Goal: Transaction & Acquisition: Purchase product/service

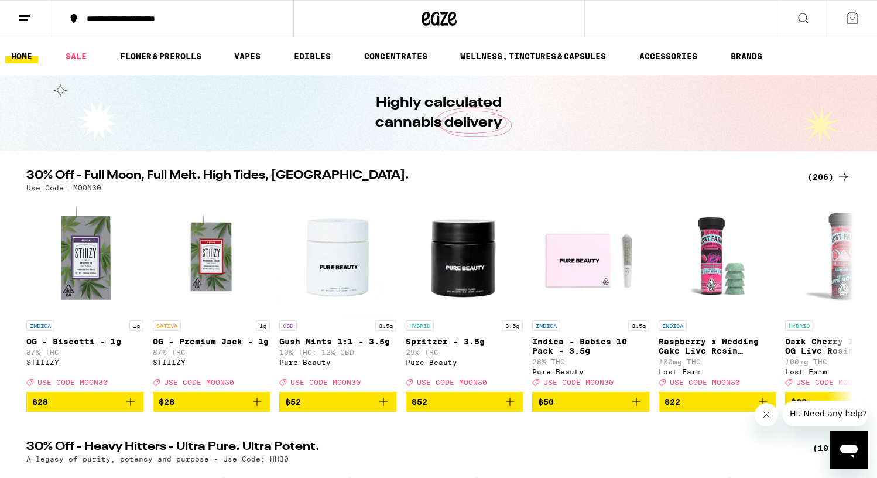
click at [815, 176] on div "(206)" at bounding box center [828, 177] width 43 height 14
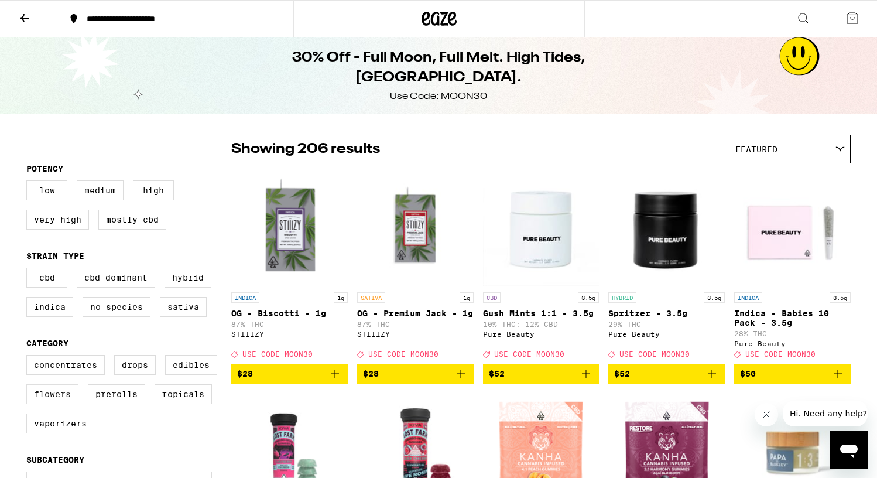
click at [46, 404] on label "Flowers" at bounding box center [52, 394] width 52 height 20
click at [29, 357] on input "Flowers" at bounding box center [29, 356] width 1 height 1
checkbox input "true"
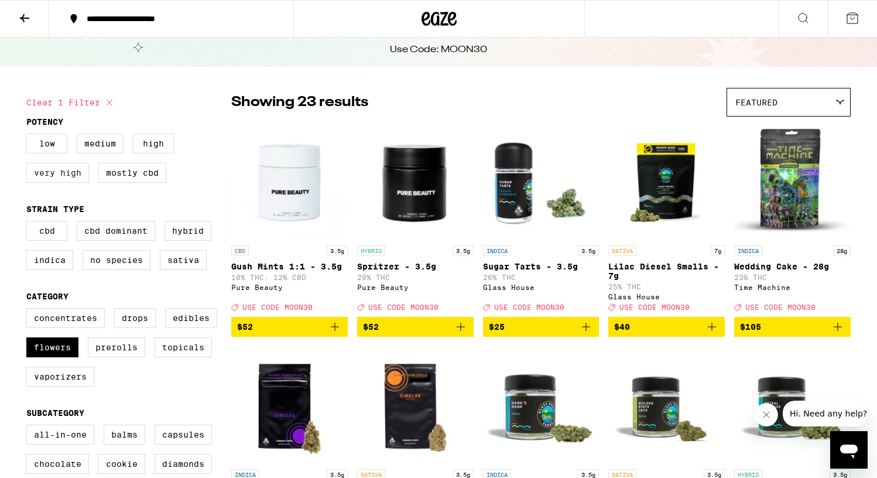
scroll to position [31, 0]
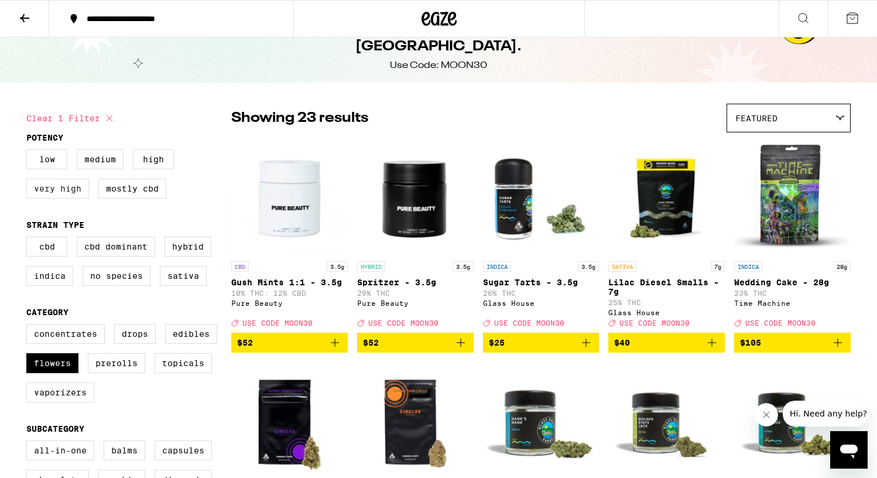
click at [49, 187] on label "Very High" at bounding box center [57, 189] width 63 height 20
click at [29, 152] on input "Very High" at bounding box center [29, 151] width 1 height 1
checkbox input "true"
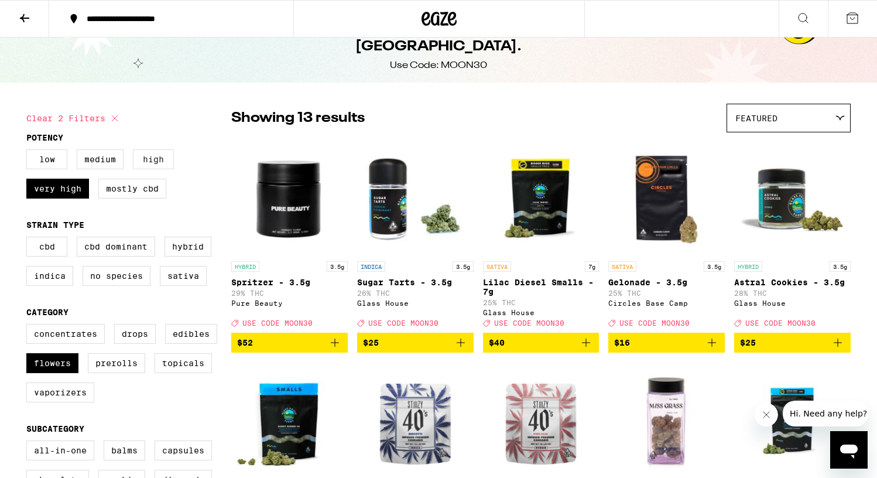
click at [149, 160] on label "High" at bounding box center [153, 159] width 41 height 20
click at [29, 152] on input "High" at bounding box center [29, 151] width 1 height 1
checkbox input "true"
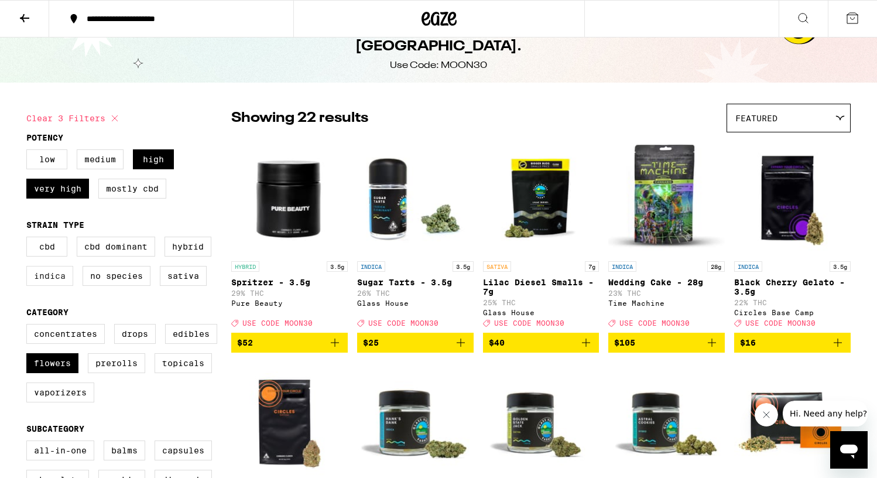
click at [54, 280] on label "Indica" at bounding box center [49, 276] width 47 height 20
click at [29, 239] on input "Indica" at bounding box center [29, 238] width 1 height 1
checkbox input "true"
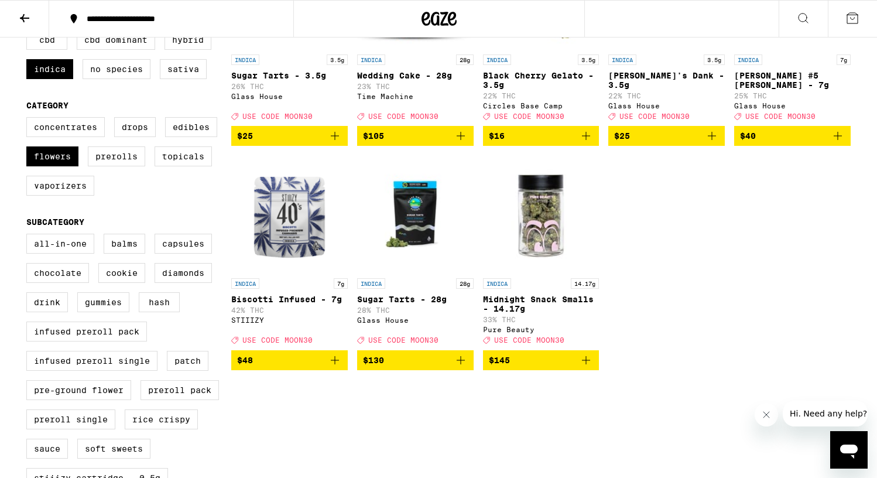
scroll to position [241, 0]
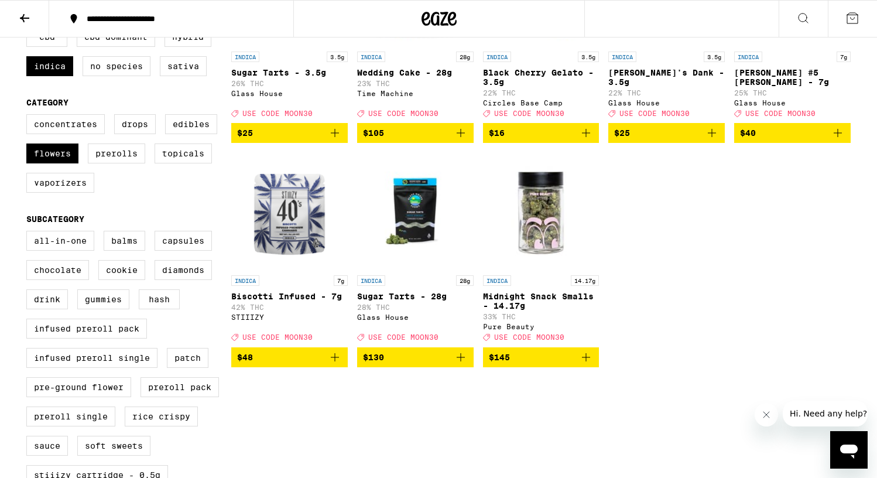
click at [280, 301] on p "Biscotti Infused - 7g" at bounding box center [289, 295] width 116 height 9
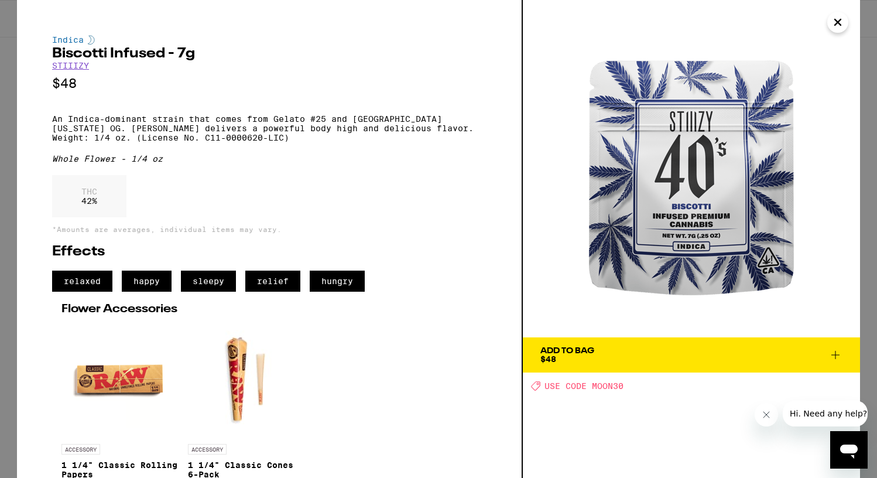
click at [839, 19] on icon "Close" at bounding box center [838, 22] width 14 height 18
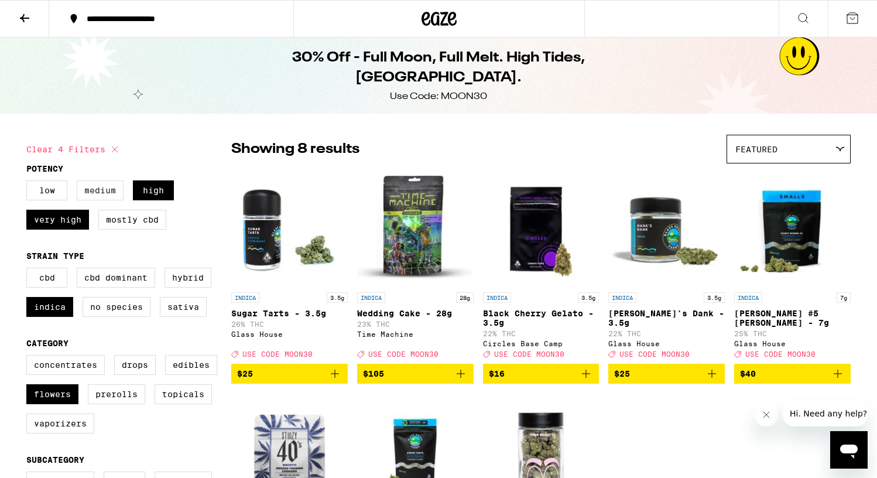
click at [95, 191] on label "Medium" at bounding box center [100, 190] width 47 height 20
click at [29, 183] on input "Medium" at bounding box center [29, 182] width 1 height 1
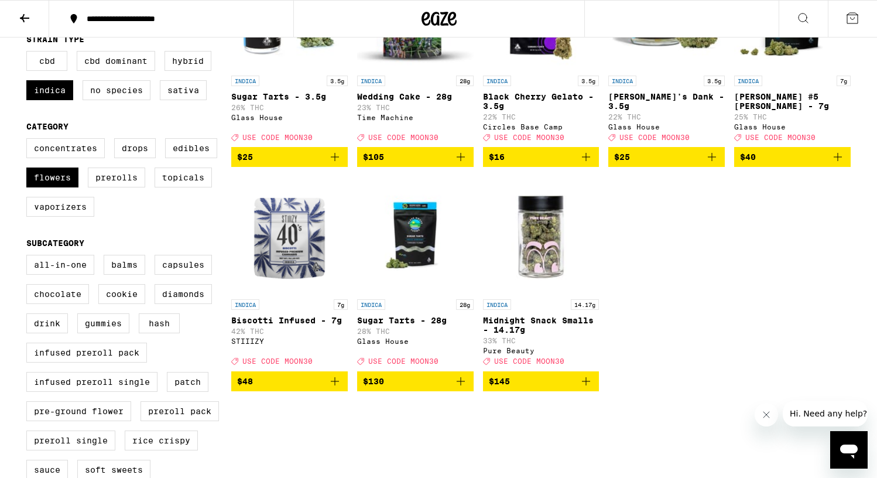
scroll to position [218, 0]
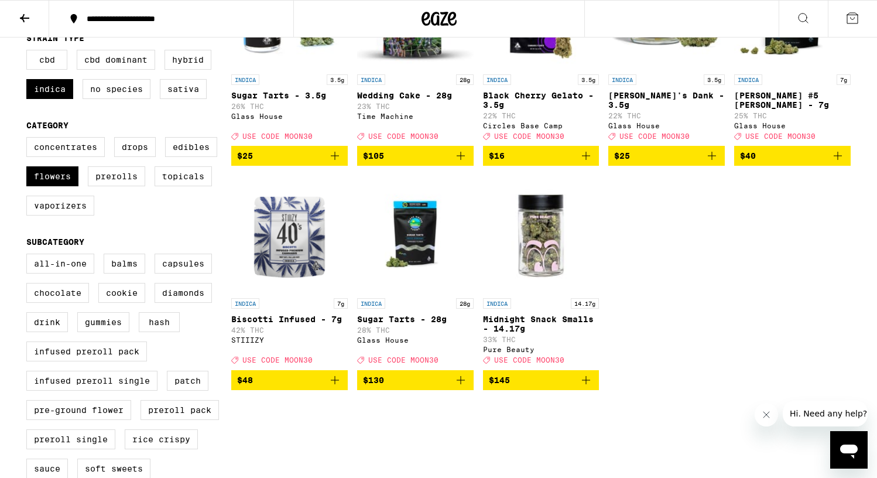
click at [277, 387] on span "$48" at bounding box center [289, 380] width 105 height 14
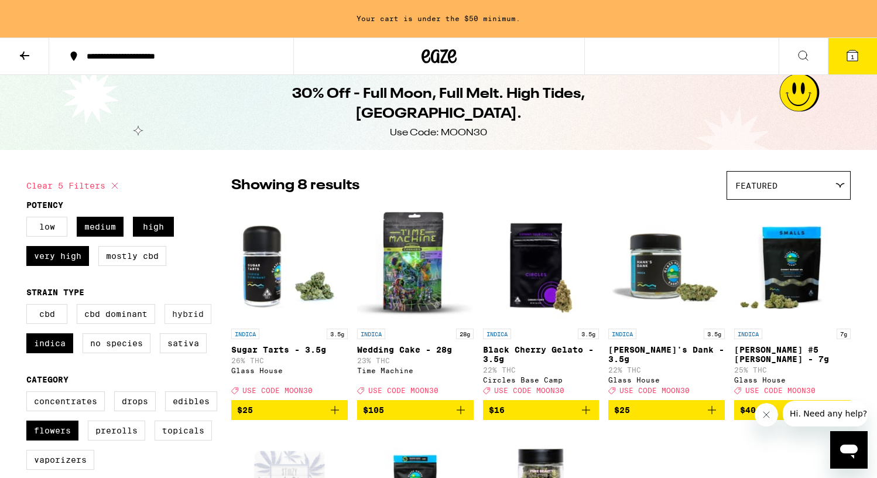
scroll to position [0, 0]
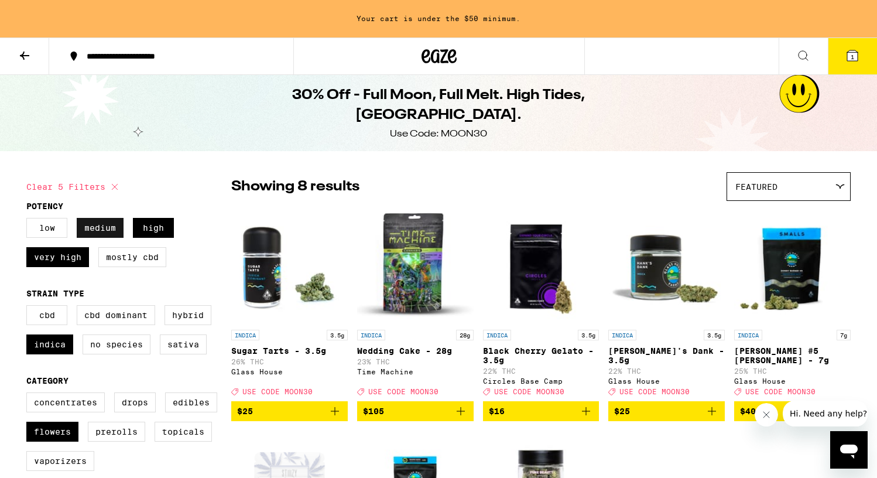
click at [95, 231] on label "Medium" at bounding box center [100, 228] width 47 height 20
click at [29, 220] on input "Medium" at bounding box center [29, 220] width 1 height 1
click at [101, 226] on label "Medium" at bounding box center [100, 228] width 47 height 20
click at [29, 220] on input "Medium" at bounding box center [29, 220] width 1 height 1
checkbox input "true"
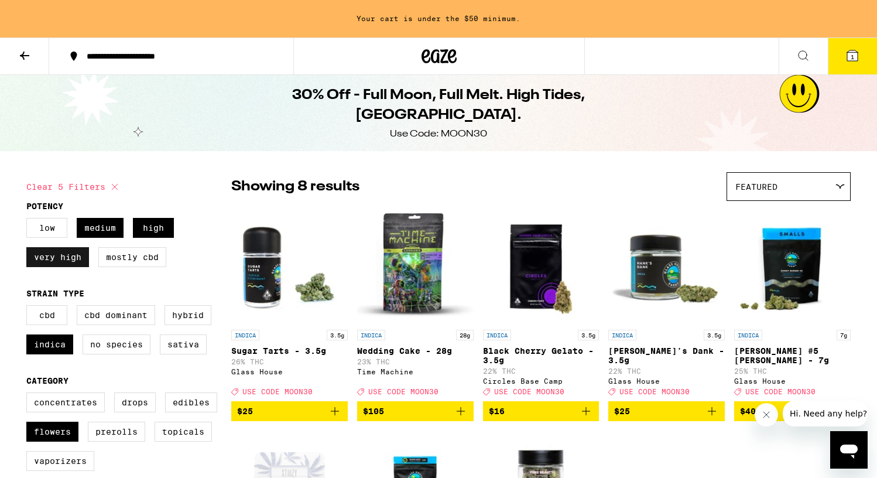
click at [57, 260] on label "Very High" at bounding box center [57, 257] width 63 height 20
click at [29, 220] on input "Very High" at bounding box center [29, 220] width 1 height 1
checkbox input "false"
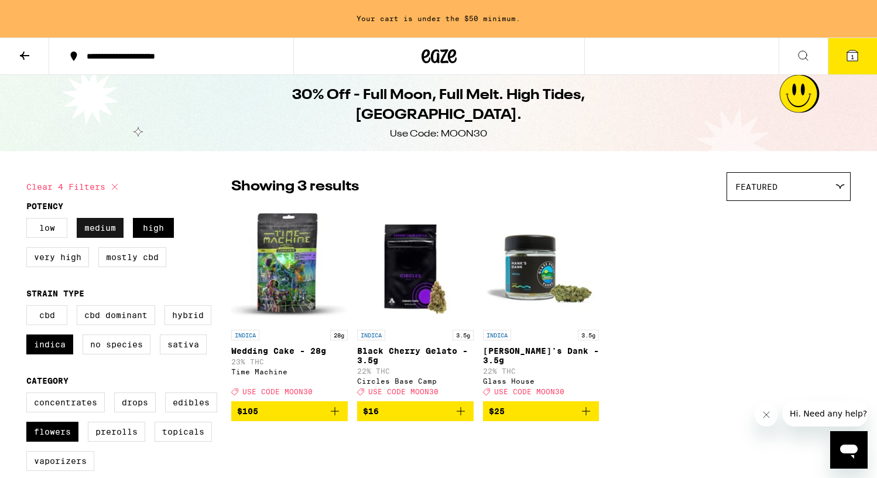
click at [92, 232] on label "Medium" at bounding box center [100, 228] width 47 height 20
click at [29, 220] on input "Medium" at bounding box center [29, 220] width 1 height 1
checkbox input "false"
click at [155, 227] on label "High" at bounding box center [153, 228] width 41 height 20
click at [29, 220] on input "High" at bounding box center [29, 220] width 1 height 1
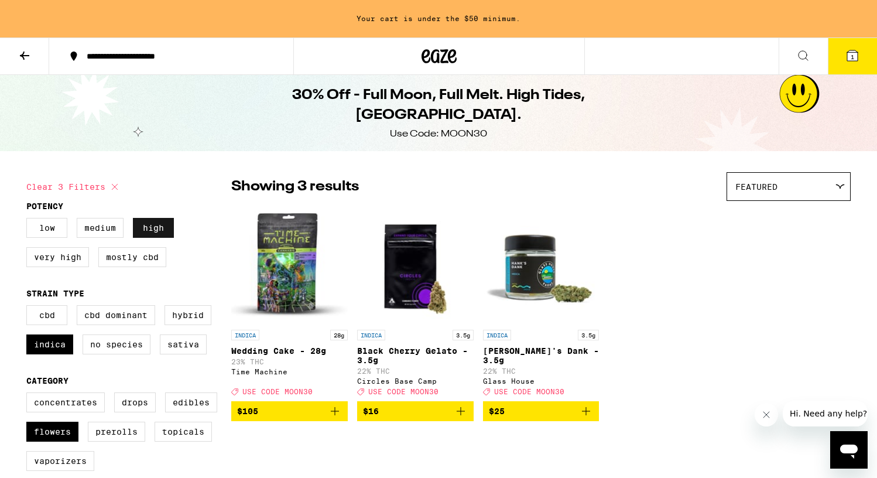
checkbox input "false"
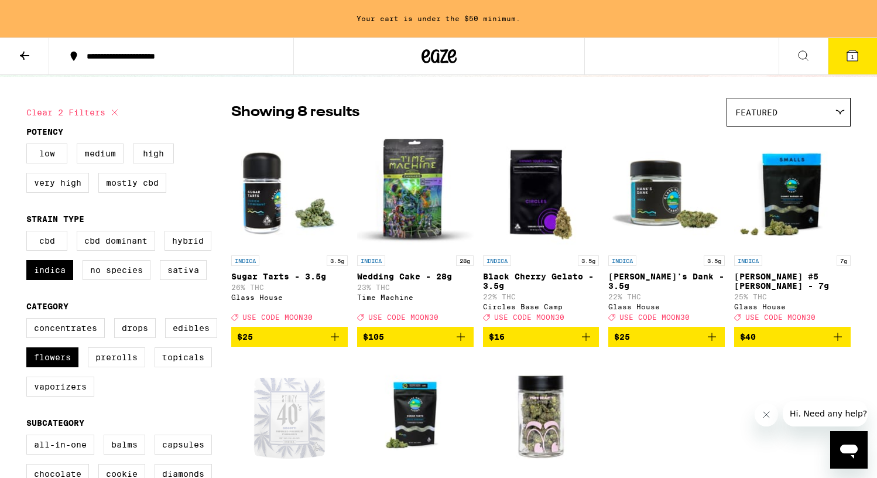
scroll to position [73, 0]
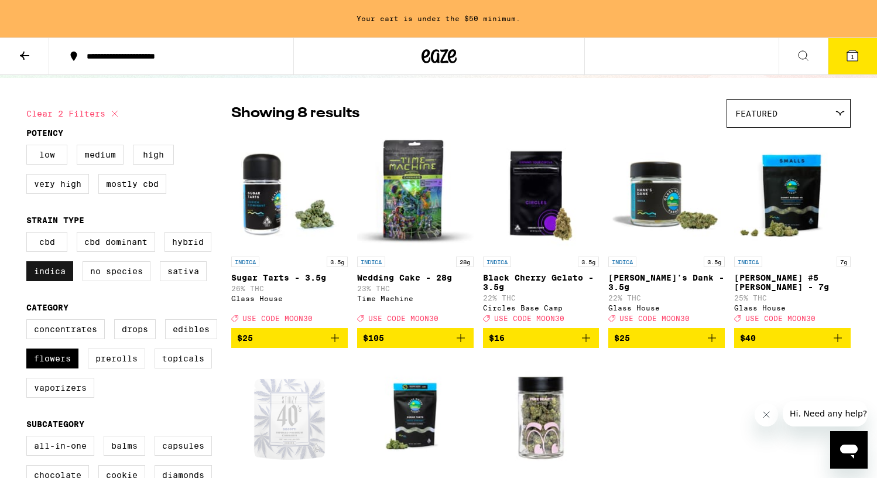
drag, startPoint x: 183, startPoint y: 242, endPoint x: 49, endPoint y: 276, distance: 137.9
click at [163, 246] on div "CBD CBD Dominant Hybrid Indica No Species Sativa" at bounding box center [128, 261] width 205 height 59
click at [49, 276] on label "Indica" at bounding box center [49, 271] width 47 height 20
click at [29, 234] on input "Indica" at bounding box center [29, 234] width 1 height 1
checkbox input "false"
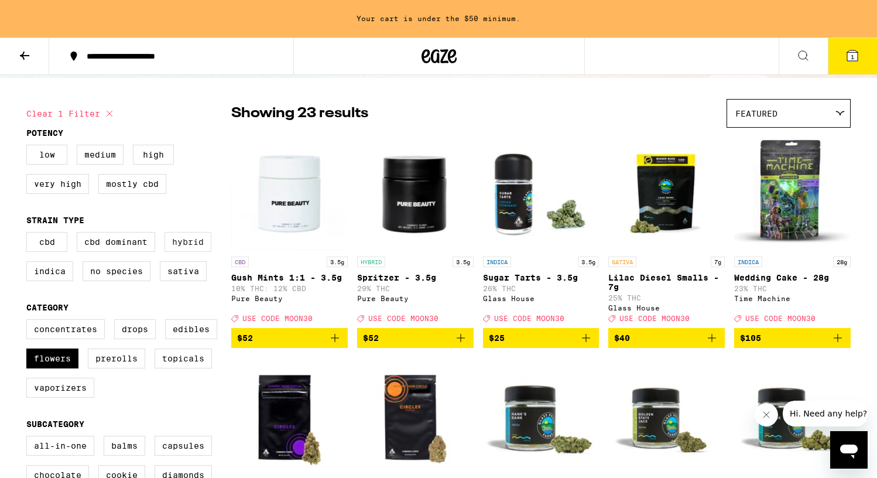
drag, startPoint x: 167, startPoint y: 258, endPoint x: 181, endPoint y: 250, distance: 16.5
click at [167, 257] on div "CBD CBD Dominant Hybrid Indica No Species Sativa" at bounding box center [128, 261] width 205 height 59
click at [181, 250] on label "Hybrid" at bounding box center [187, 242] width 47 height 20
click at [29, 234] on input "Hybrid" at bounding box center [29, 234] width 1 height 1
checkbox input "true"
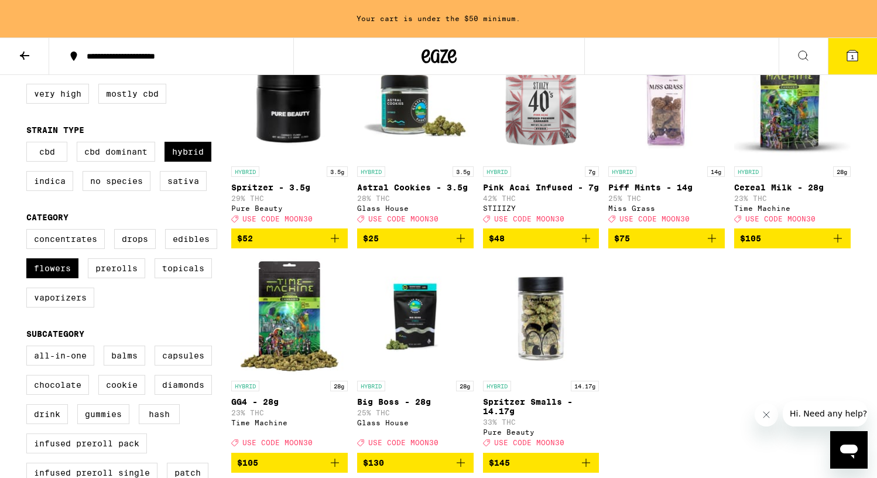
scroll to position [164, 0]
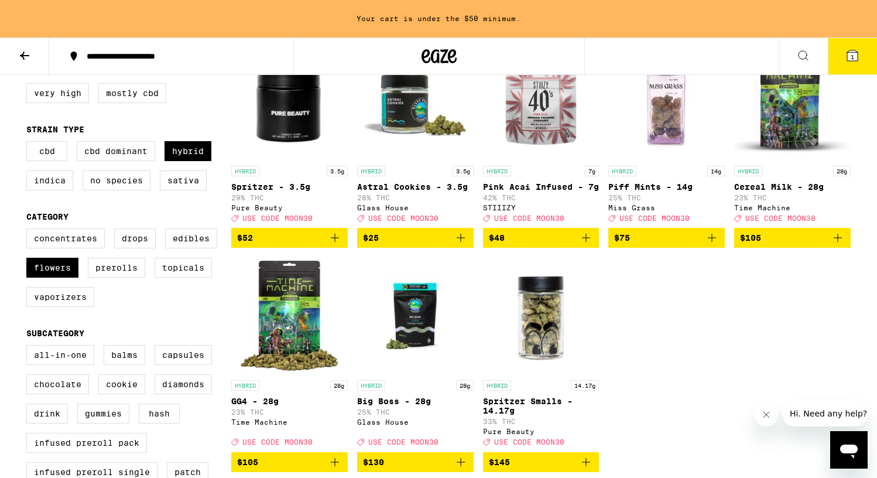
click at [530, 245] on span "$48" at bounding box center [541, 238] width 105 height 14
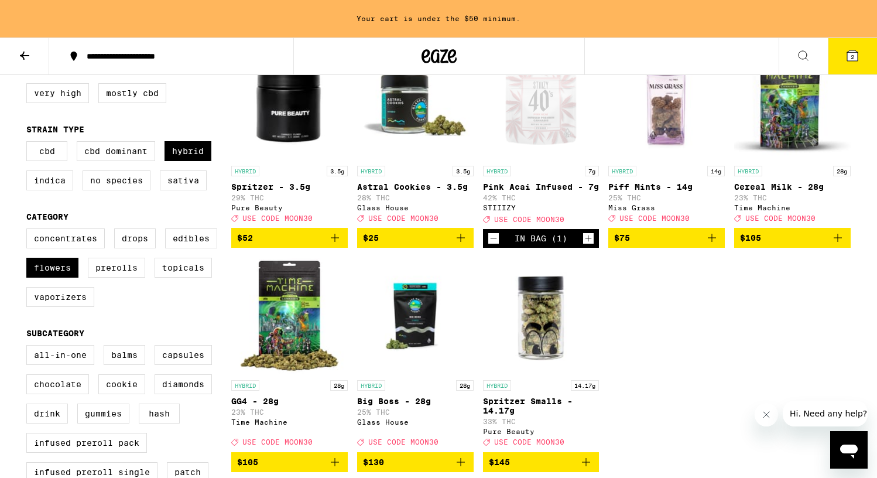
scroll to position [126, 0]
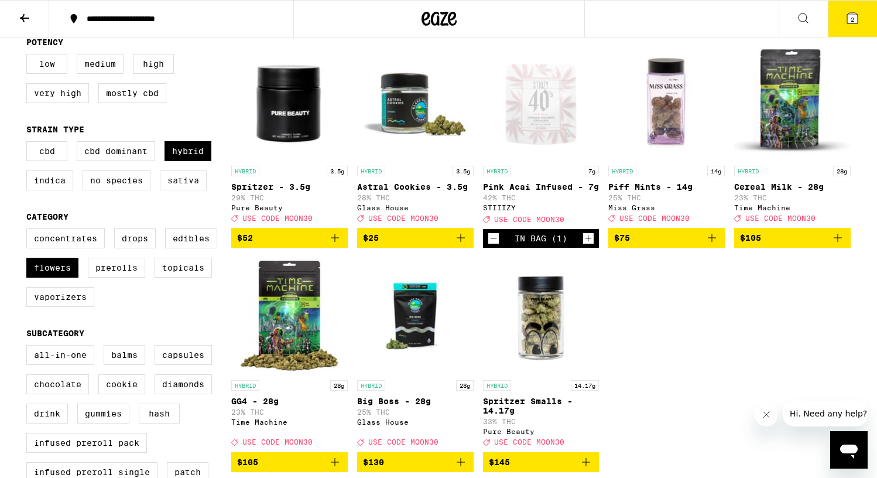
click at [176, 182] on label "Sativa" at bounding box center [183, 180] width 47 height 20
click at [29, 143] on input "Sativa" at bounding box center [29, 143] width 1 height 1
checkbox input "true"
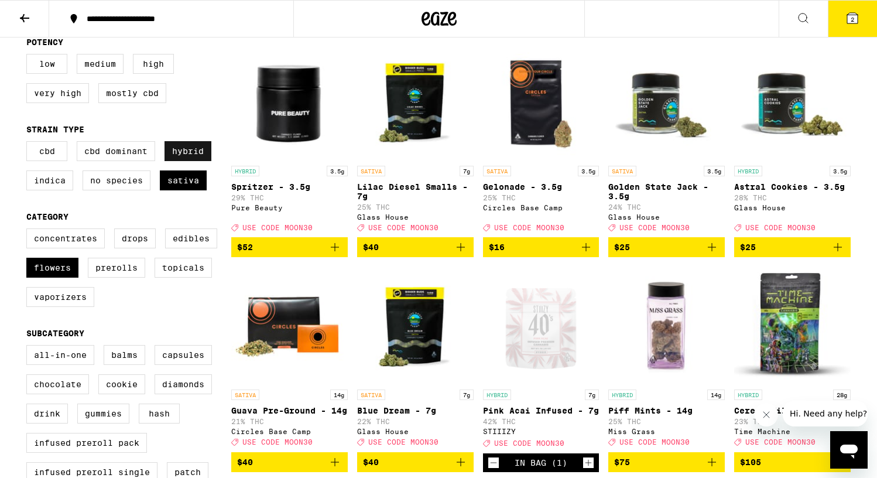
click at [181, 155] on label "Hybrid" at bounding box center [187, 151] width 47 height 20
click at [29, 143] on input "Hybrid" at bounding box center [29, 143] width 1 height 1
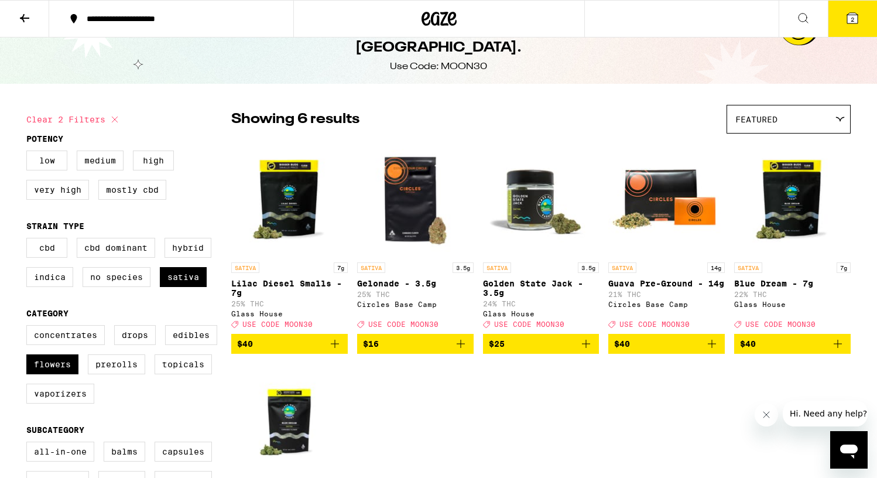
scroll to position [29, 0]
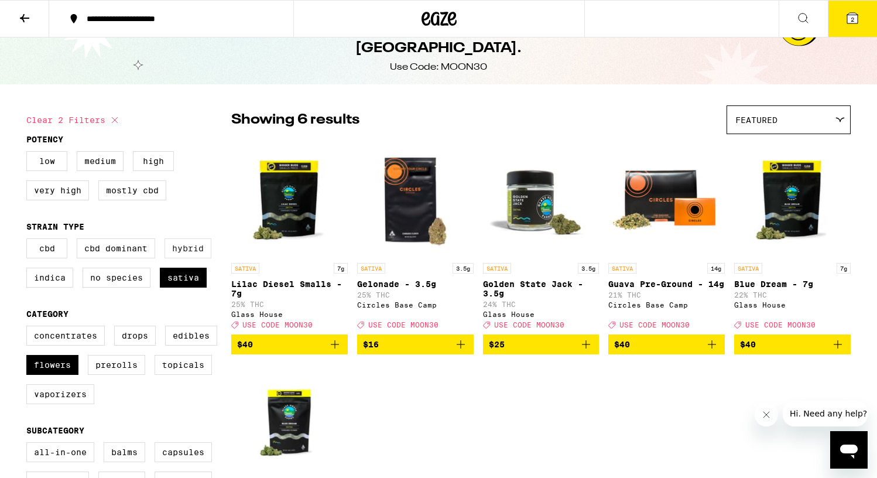
click at [198, 254] on label "Hybrid" at bounding box center [187, 248] width 47 height 20
click at [29, 241] on input "Hybrid" at bounding box center [29, 240] width 1 height 1
checkbox input "true"
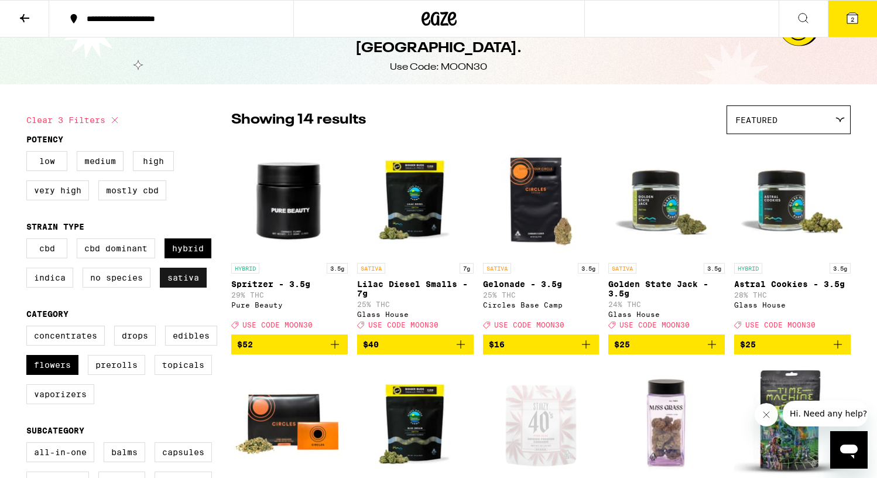
click at [183, 281] on label "Sativa" at bounding box center [183, 277] width 47 height 20
click at [29, 241] on input "Sativa" at bounding box center [29, 240] width 1 height 1
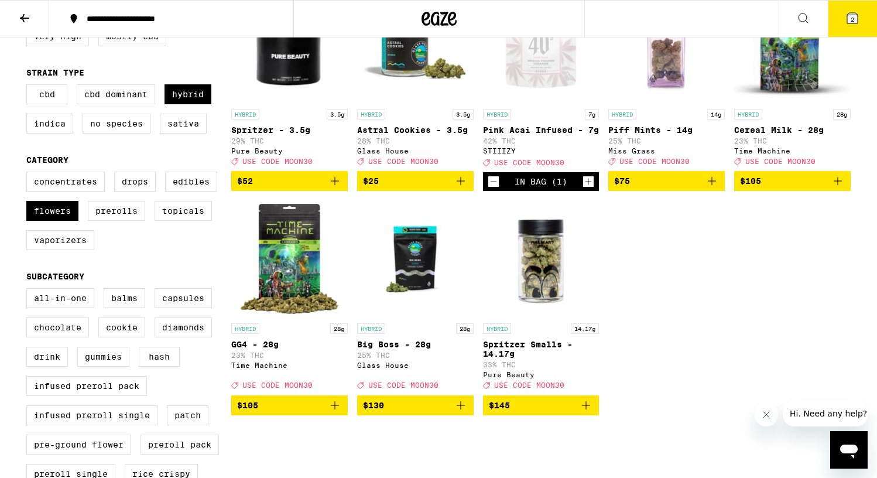
scroll to position [184, 0]
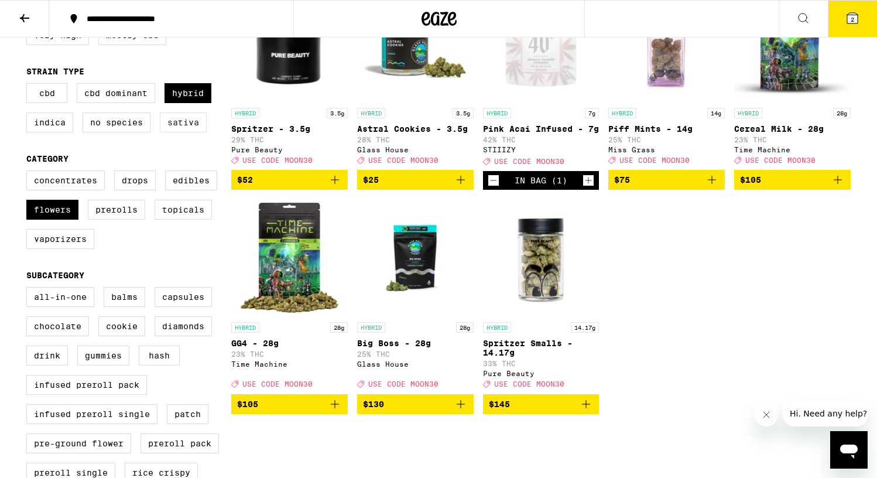
click at [185, 122] on label "Sativa" at bounding box center [183, 122] width 47 height 20
click at [29, 85] on input "Sativa" at bounding box center [29, 85] width 1 height 1
checkbox input "true"
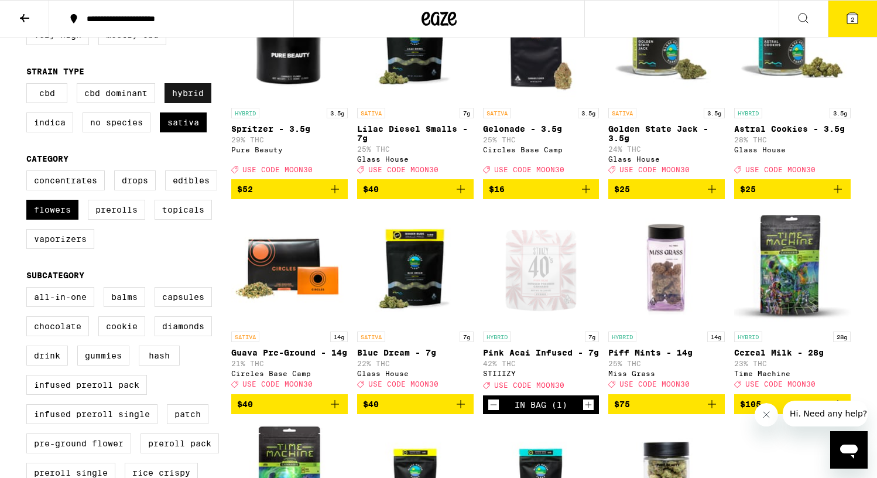
click at [188, 103] on label "Hybrid" at bounding box center [187, 93] width 47 height 20
click at [29, 85] on input "Hybrid" at bounding box center [29, 85] width 1 height 1
checkbox input "false"
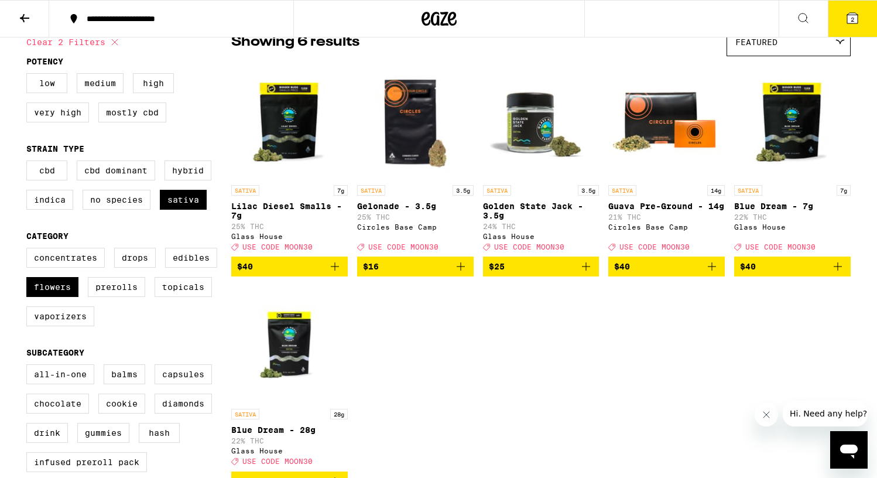
scroll to position [107, 0]
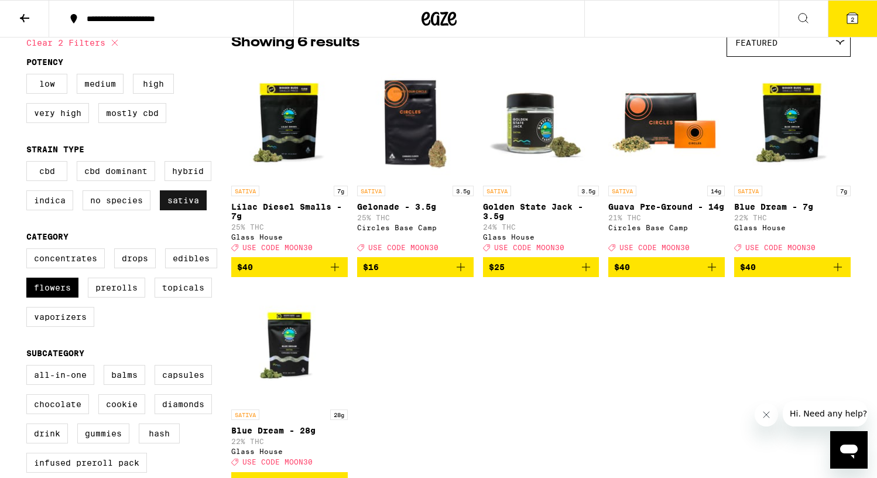
drag, startPoint x: 112, startPoint y: 207, endPoint x: 160, endPoint y: 205, distance: 48.0
click at [113, 207] on label "No Species" at bounding box center [117, 200] width 68 height 20
click at [29, 163] on input "No Species" at bounding box center [29, 163] width 1 height 1
checkbox input "true"
click at [189, 204] on label "Sativa" at bounding box center [183, 200] width 47 height 20
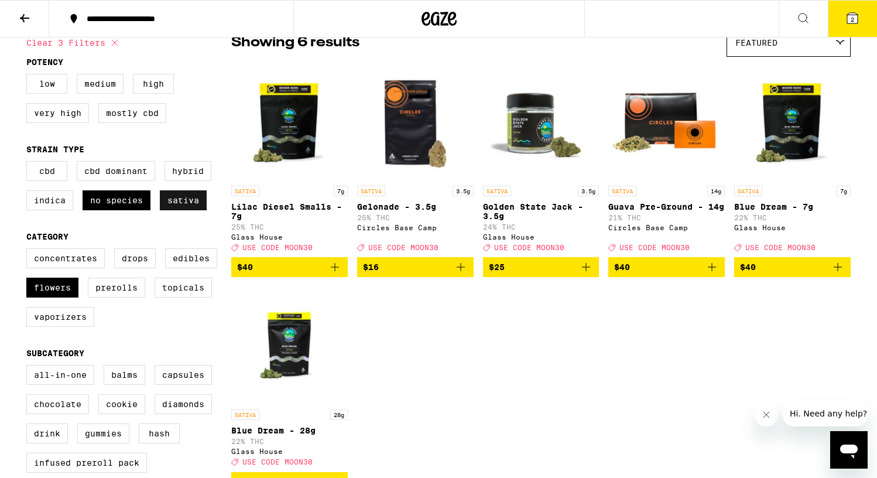
click at [29, 163] on input "Sativa" at bounding box center [29, 163] width 1 height 1
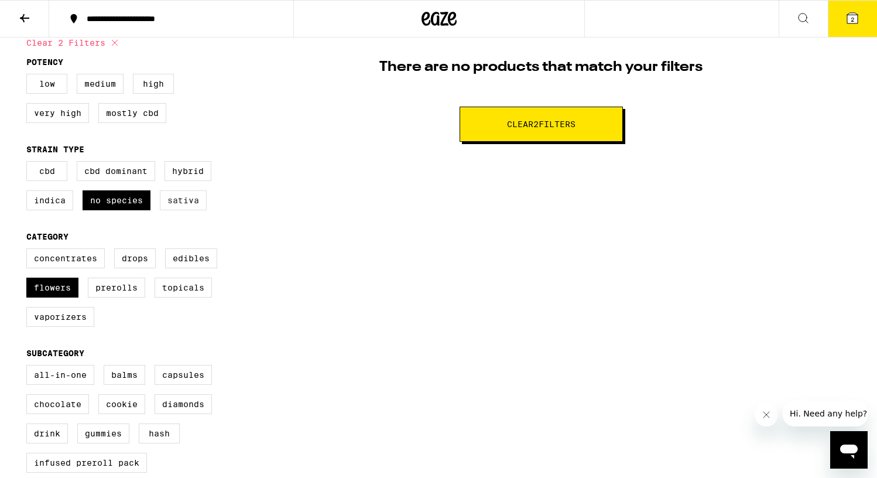
click at [189, 204] on label "Sativa" at bounding box center [183, 200] width 47 height 20
click at [29, 163] on input "Sativa" at bounding box center [29, 163] width 1 height 1
checkbox input "true"
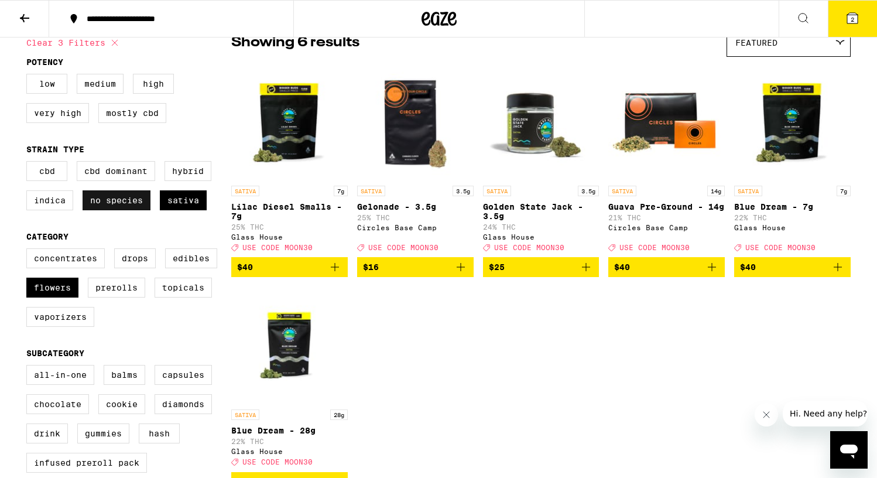
click at [136, 207] on label "No Species" at bounding box center [117, 200] width 68 height 20
click at [29, 163] on input "No Species" at bounding box center [29, 163] width 1 height 1
checkbox input "false"
click at [781, 274] on span "$40" at bounding box center [792, 267] width 105 height 14
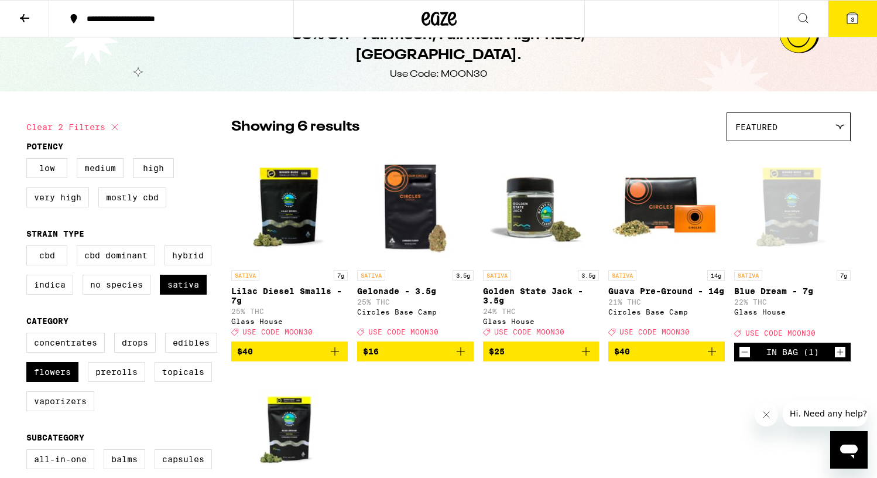
scroll to position [20, 0]
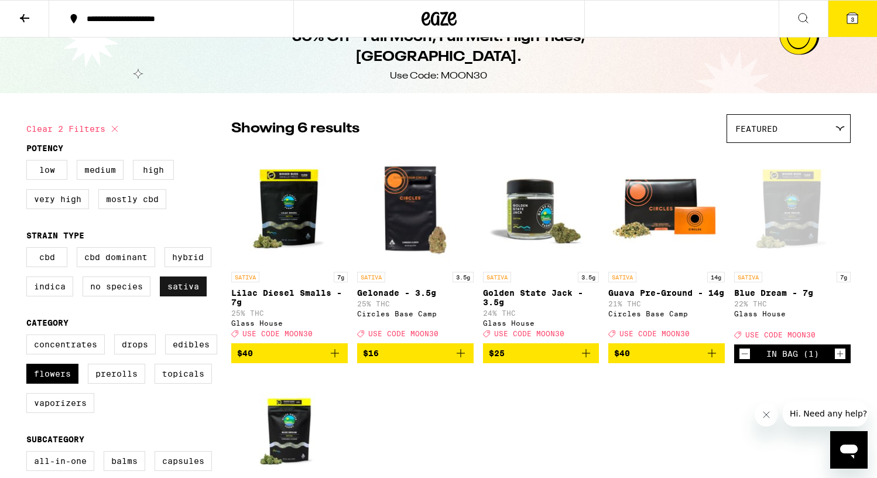
click at [180, 293] on label "Sativa" at bounding box center [183, 286] width 47 height 20
click at [29, 249] on input "Sativa" at bounding box center [29, 249] width 1 height 1
checkbox input "false"
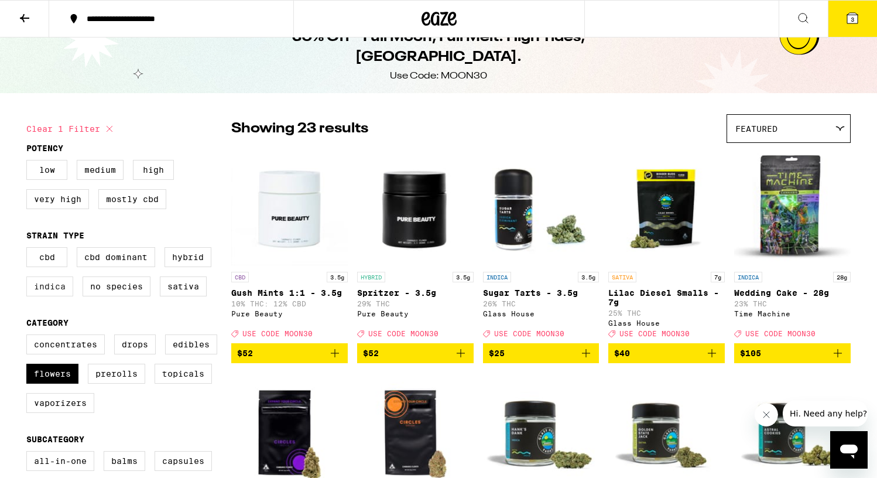
click at [59, 293] on label "Indica" at bounding box center [49, 286] width 47 height 20
click at [29, 249] on input "Indica" at bounding box center [29, 249] width 1 height 1
checkbox input "true"
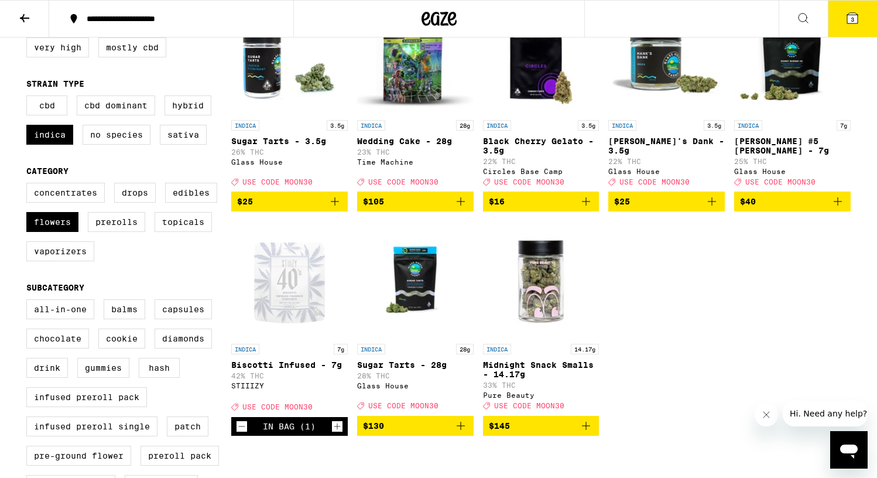
scroll to position [172, 0]
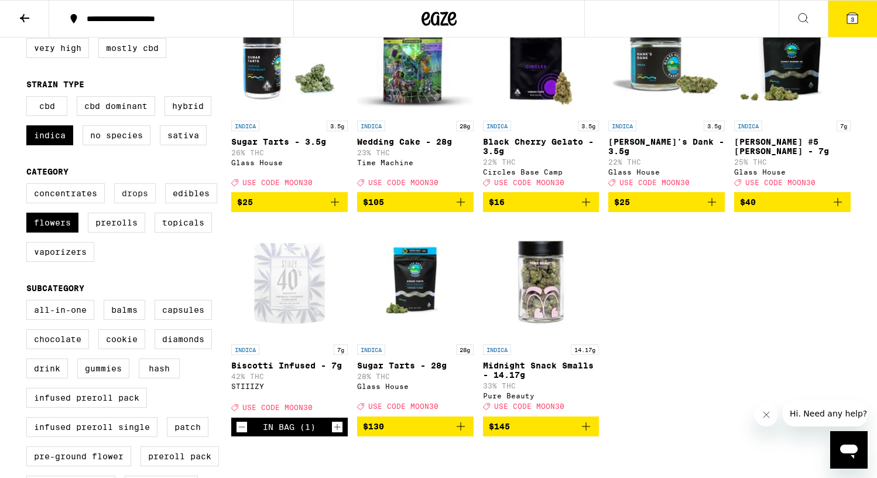
click at [132, 197] on label "Drops" at bounding box center [135, 193] width 42 height 20
click at [29, 186] on input "Drops" at bounding box center [29, 185] width 1 height 1
checkbox input "true"
drag, startPoint x: 67, startPoint y: 234, endPoint x: 65, endPoint y: 226, distance: 8.0
click at [67, 229] on label "Flowers" at bounding box center [52, 222] width 52 height 20
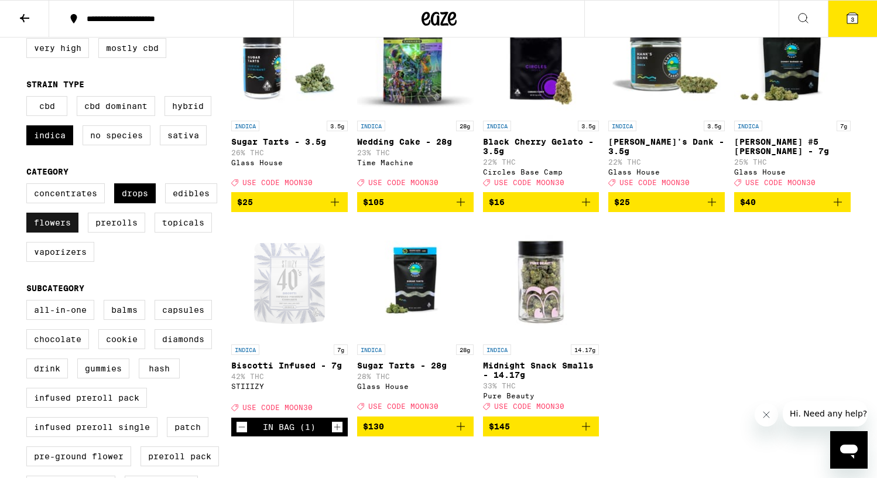
click at [29, 186] on input "Flowers" at bounding box center [29, 185] width 1 height 1
checkbox input "false"
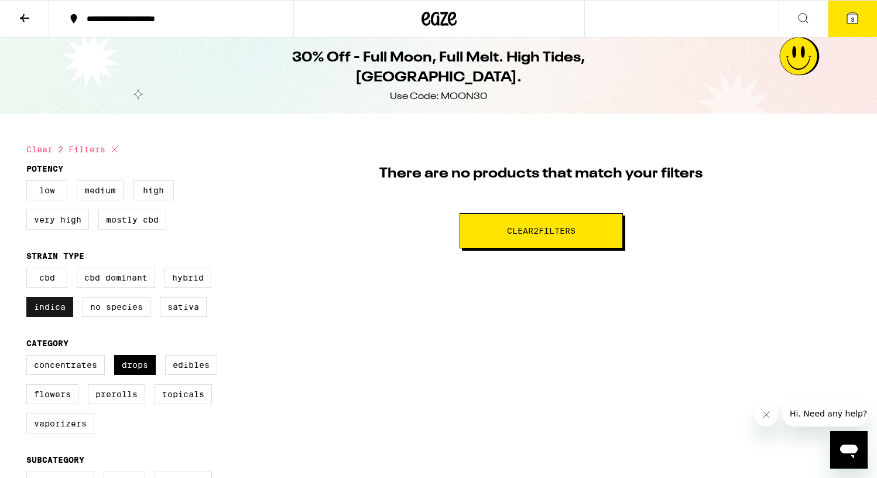
click at [64, 312] on label "Indica" at bounding box center [49, 307] width 47 height 20
click at [29, 270] on input "Indica" at bounding box center [29, 269] width 1 height 1
checkbox input "false"
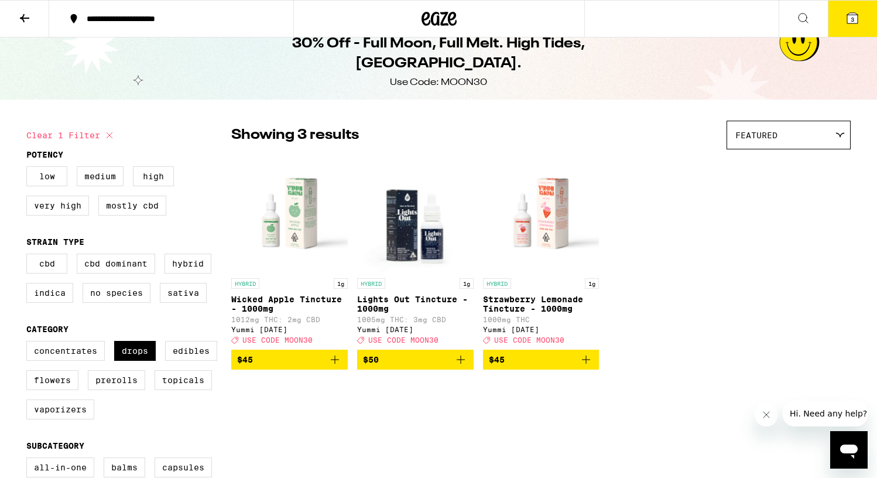
scroll to position [6, 0]
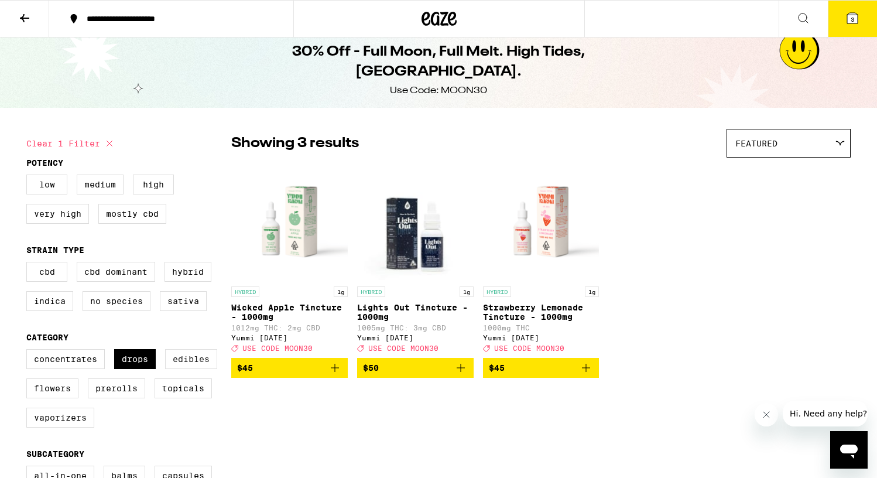
click at [186, 369] on label "Edibles" at bounding box center [191, 359] width 52 height 20
click at [29, 351] on input "Edibles" at bounding box center [29, 351] width 1 height 1
checkbox input "true"
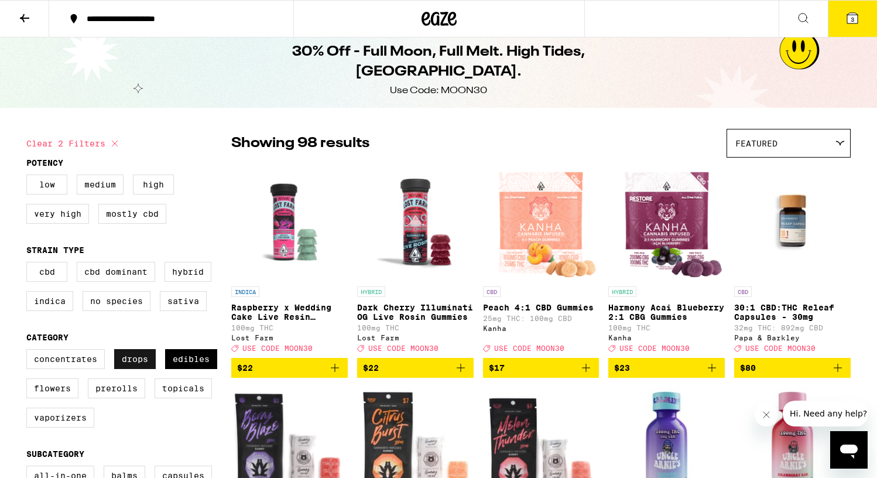
click at [145, 368] on label "Drops" at bounding box center [135, 359] width 42 height 20
click at [29, 351] on input "Drops" at bounding box center [29, 351] width 1 height 1
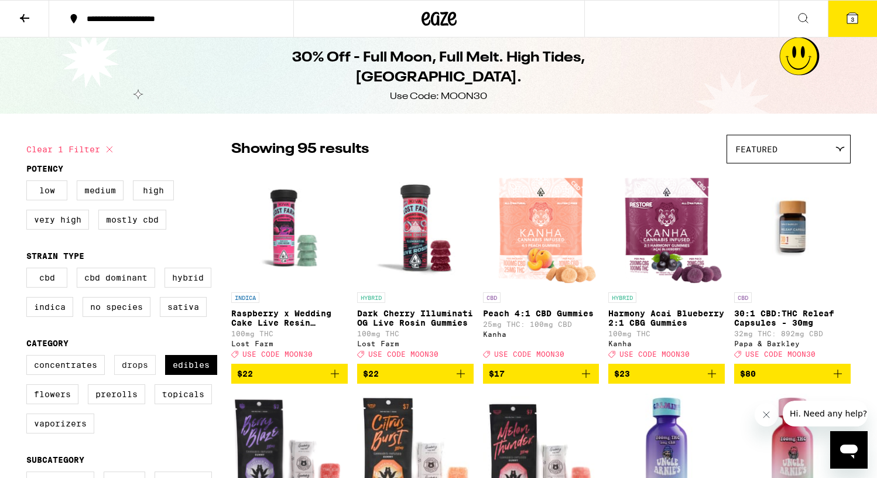
click at [129, 375] on label "Drops" at bounding box center [135, 365] width 42 height 20
click at [29, 357] on input "Drops" at bounding box center [29, 356] width 1 height 1
checkbox input "true"
click at [184, 375] on label "Edibles" at bounding box center [191, 365] width 52 height 20
click at [29, 357] on input "Edibles" at bounding box center [29, 356] width 1 height 1
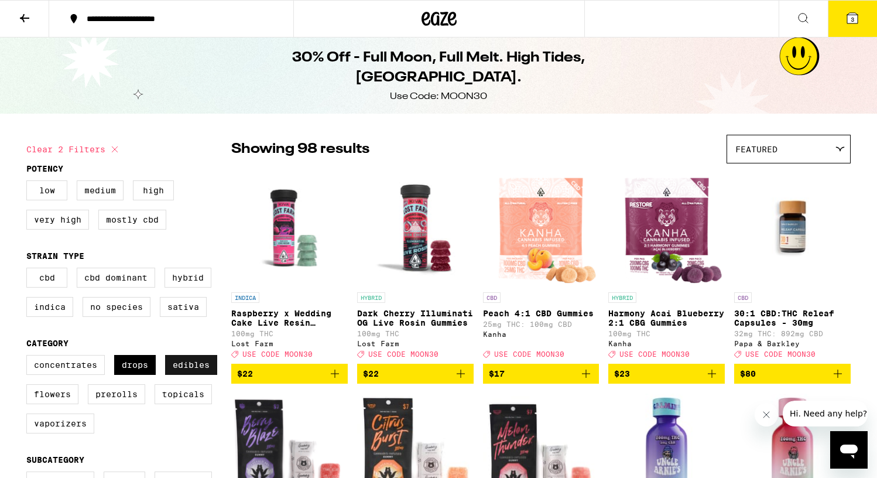
checkbox input "false"
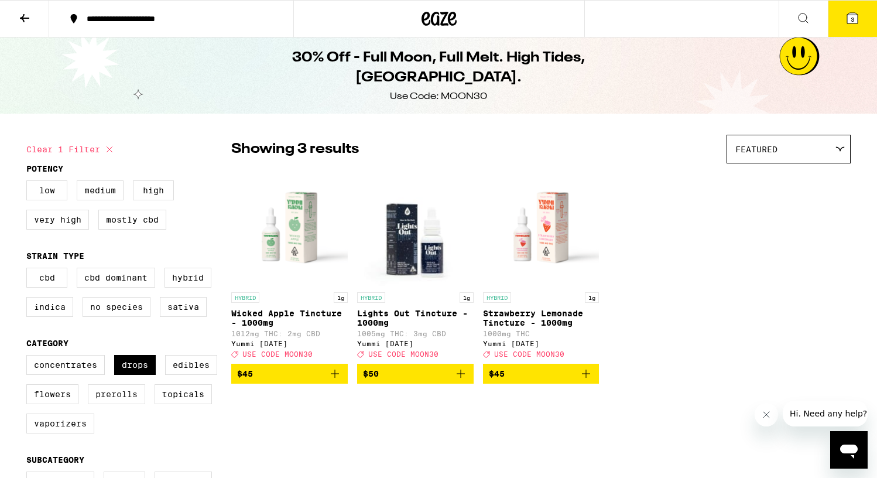
click at [117, 403] on label "Prerolls" at bounding box center [116, 394] width 57 height 20
click at [29, 357] on input "Prerolls" at bounding box center [29, 356] width 1 height 1
checkbox input "true"
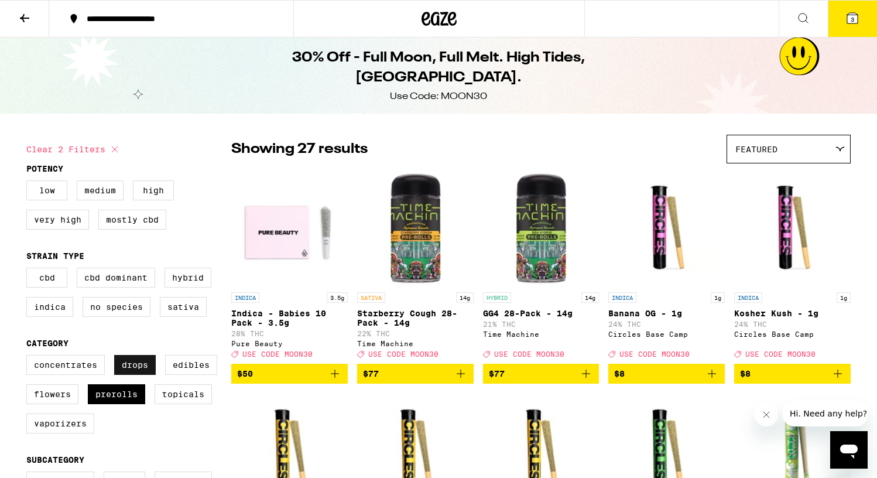
click at [131, 375] on label "Drops" at bounding box center [135, 365] width 42 height 20
click at [29, 357] on input "Drops" at bounding box center [29, 356] width 1 height 1
checkbox input "false"
click at [50, 307] on label "Indica" at bounding box center [49, 307] width 47 height 20
click at [29, 270] on input "Indica" at bounding box center [29, 269] width 1 height 1
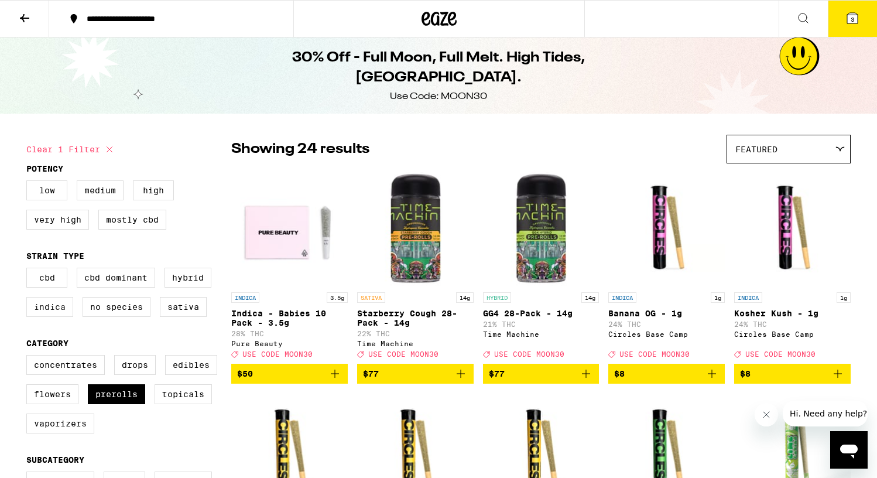
checkbox input "true"
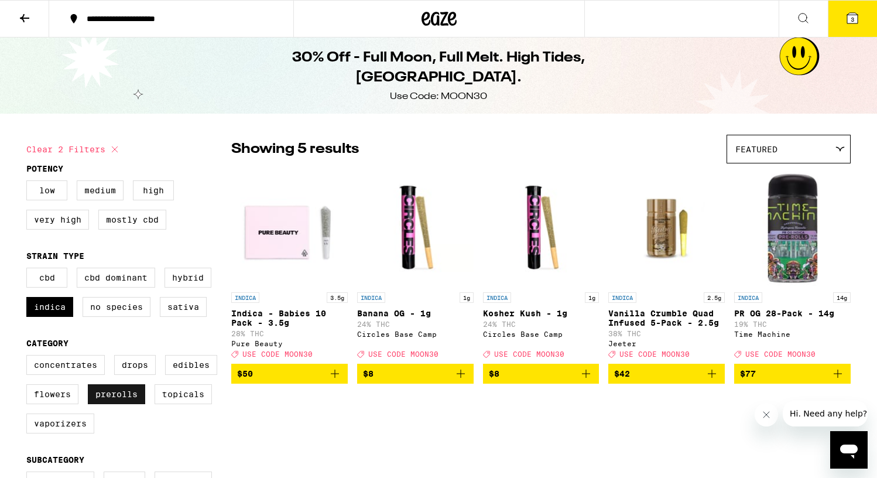
click at [111, 403] on label "Prerolls" at bounding box center [116, 394] width 57 height 20
click at [29, 357] on input "Prerolls" at bounding box center [29, 356] width 1 height 1
checkbox input "false"
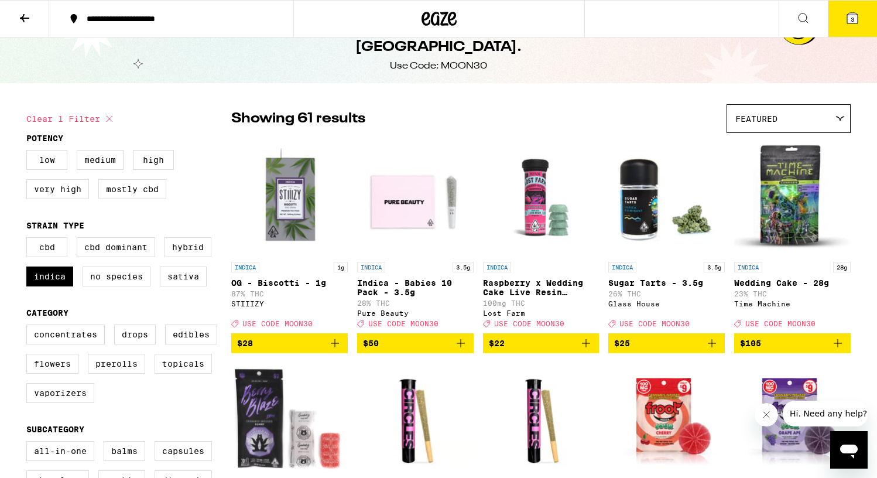
scroll to position [31, 0]
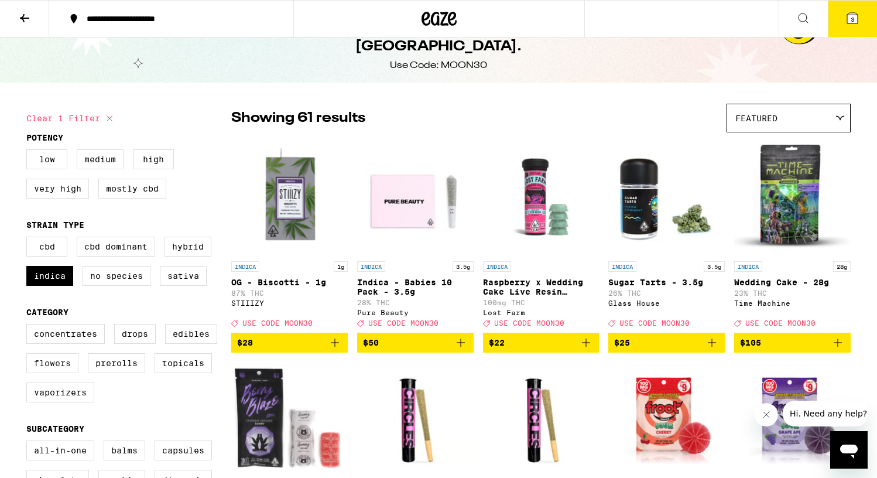
click at [47, 371] on label "Flowers" at bounding box center [52, 363] width 52 height 20
click at [29, 326] on input "Flowers" at bounding box center [29, 325] width 1 height 1
checkbox input "true"
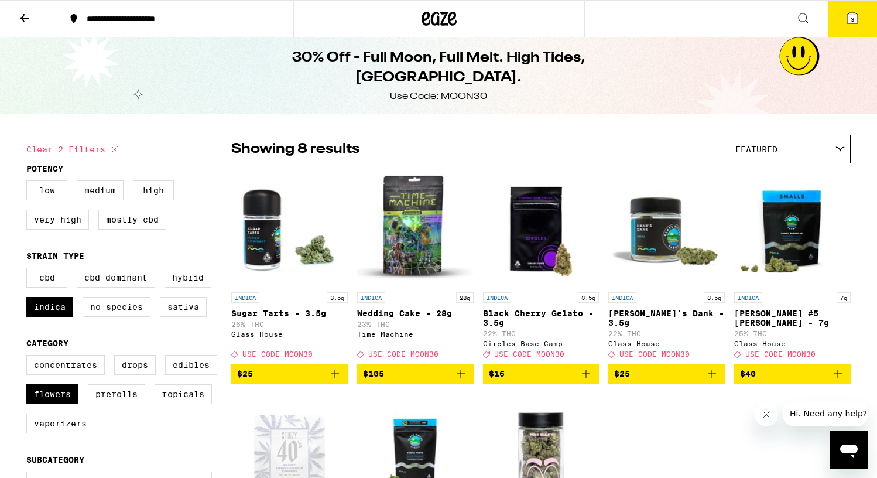
click at [436, 15] on icon at bounding box center [438, 18] width 35 height 21
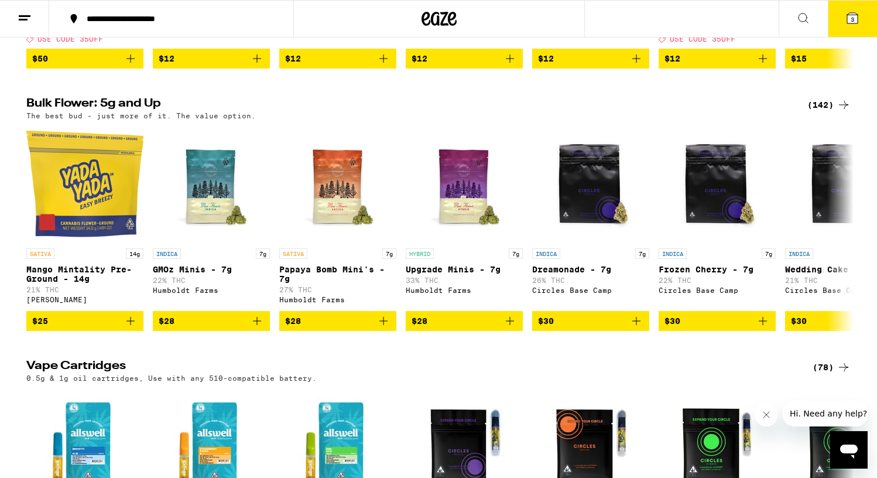
scroll to position [1438, 0]
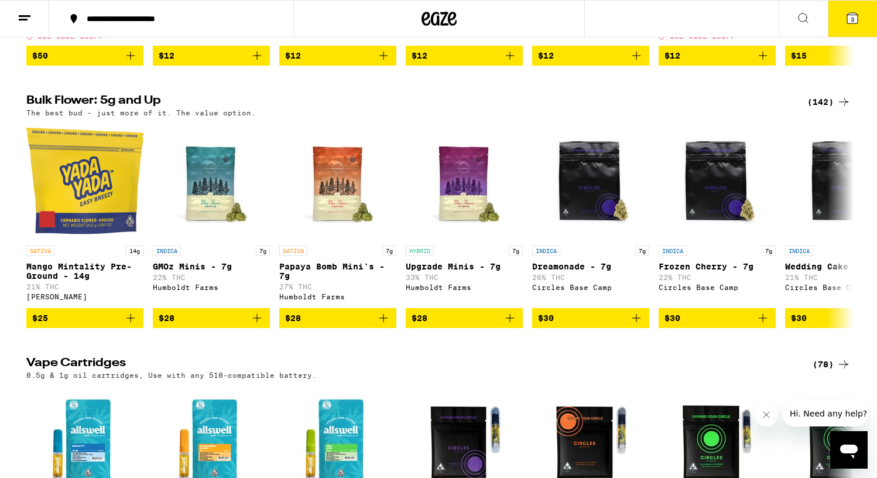
click at [821, 109] on div "(142)" at bounding box center [828, 102] width 43 height 14
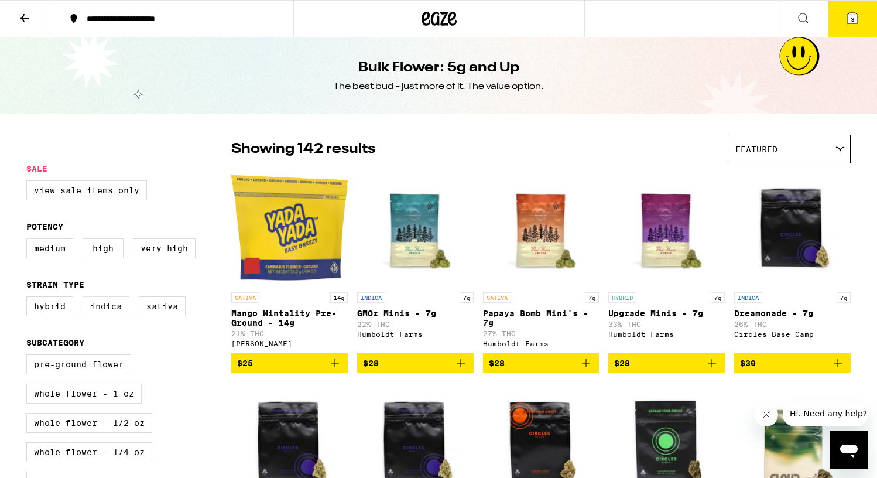
click at [93, 311] on label "Indica" at bounding box center [106, 306] width 47 height 20
click at [29, 299] on input "Indica" at bounding box center [29, 298] width 1 height 1
checkbox input "true"
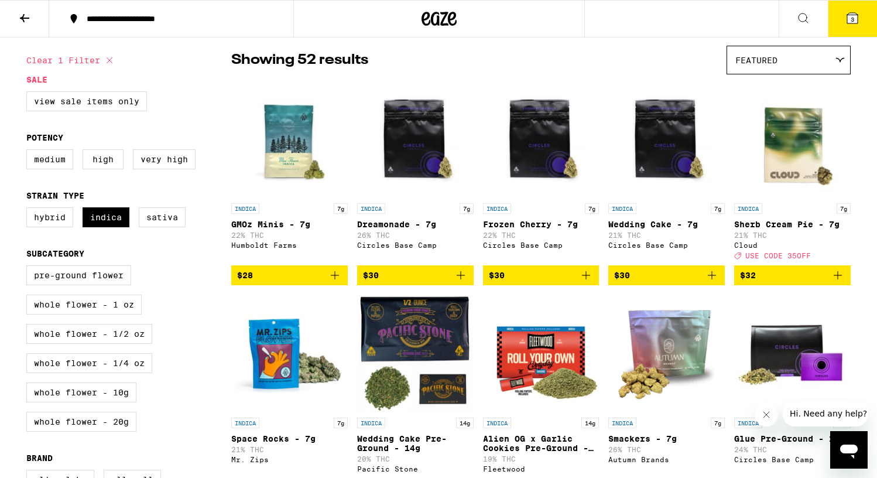
scroll to position [92, 0]
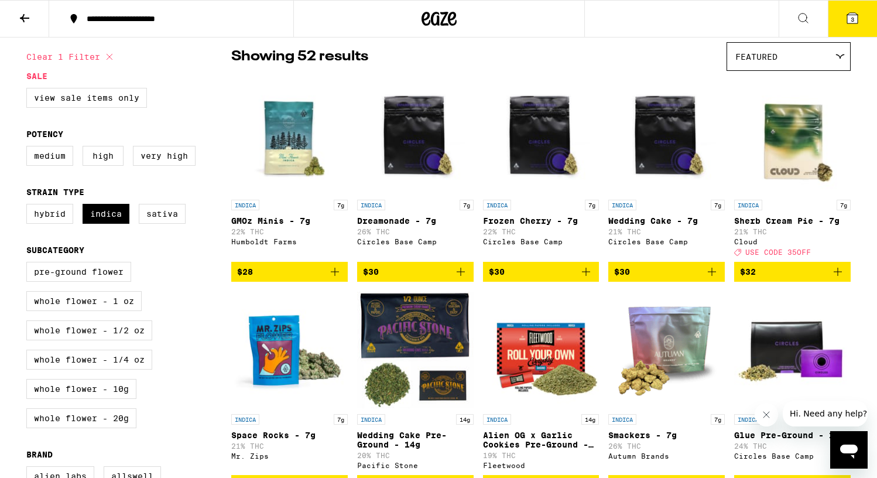
click at [839, 53] on div "Featured" at bounding box center [788, 57] width 123 height 28
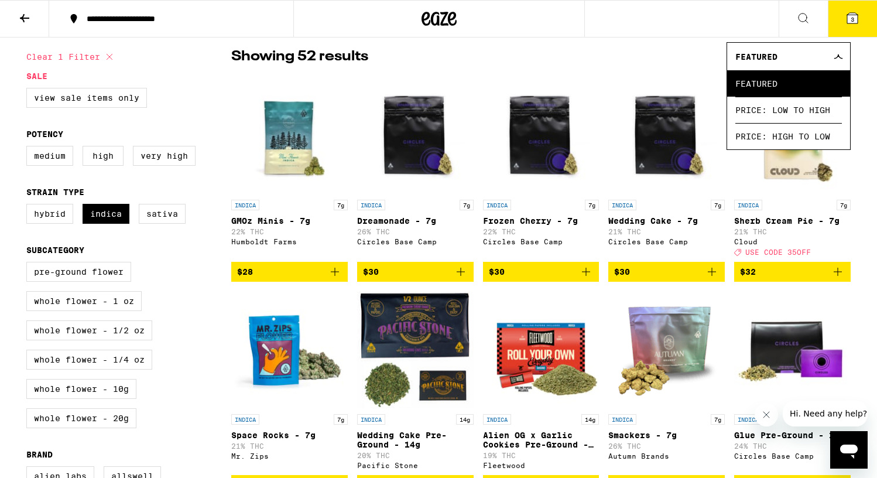
click at [653, 68] on div "Showing 52 results Featured Featured Price: Low to High Price: High to Low" at bounding box center [540, 56] width 619 height 29
click at [834, 55] on icon at bounding box center [838, 56] width 9 height 5
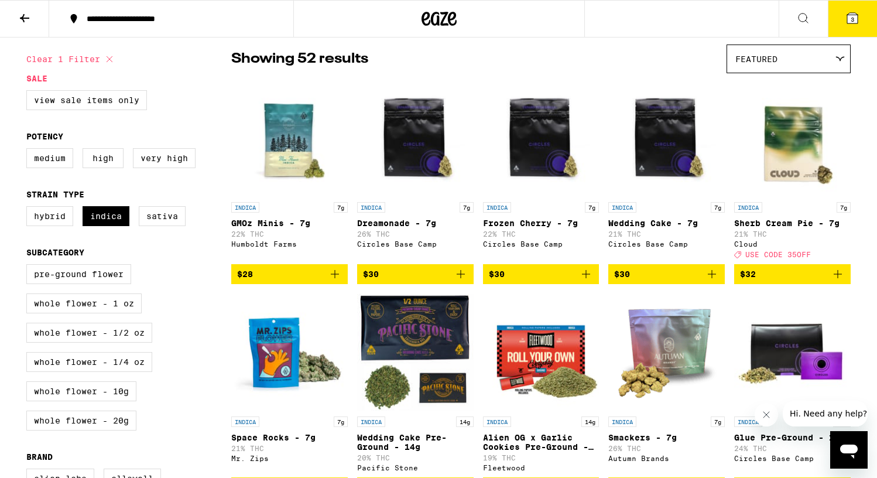
scroll to position [0, 0]
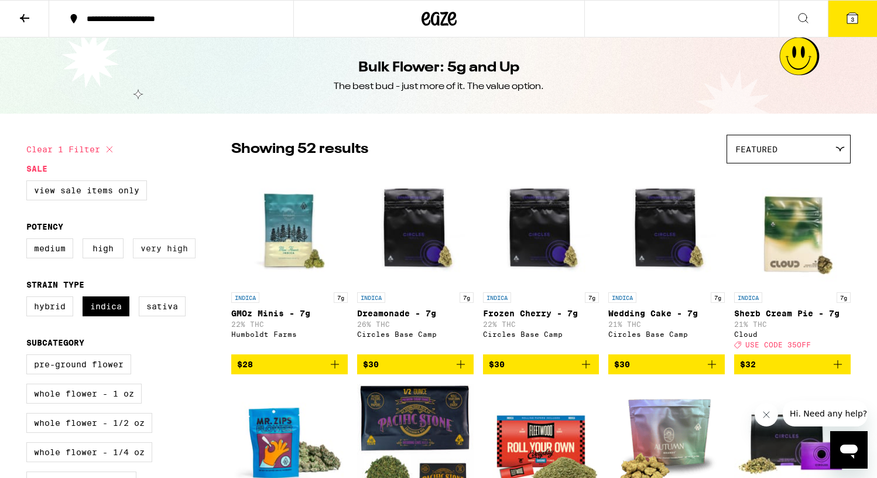
click at [157, 253] on label "Very High" at bounding box center [164, 248] width 63 height 20
click at [29, 241] on input "Very High" at bounding box center [29, 240] width 1 height 1
checkbox input "true"
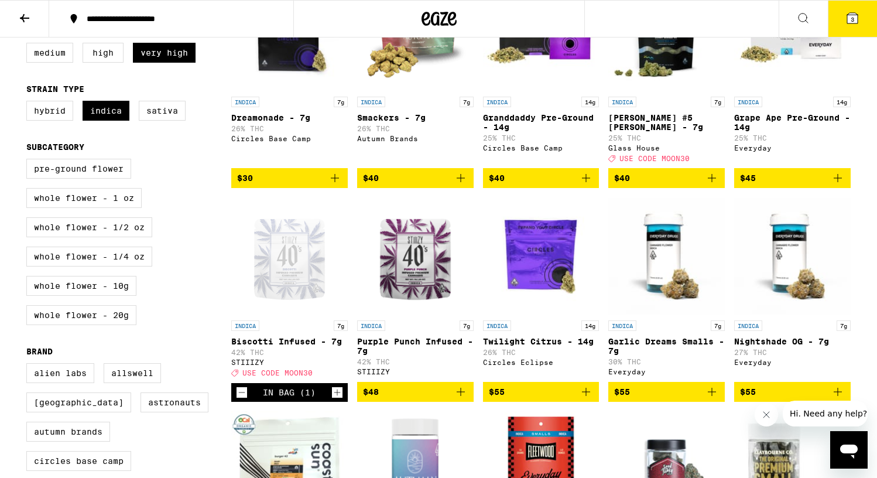
scroll to position [177, 0]
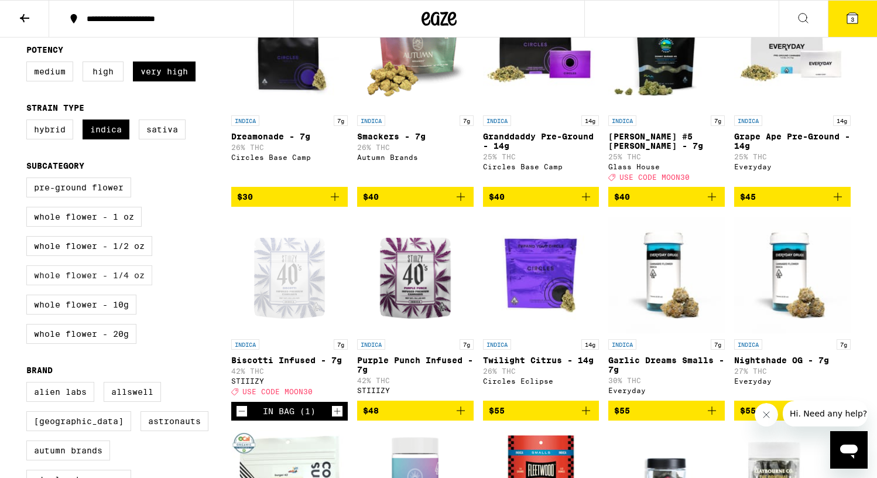
click at [103, 285] on label "Whole Flower - 1/4 oz" at bounding box center [89, 275] width 126 height 20
click at [29, 180] on input "Whole Flower - 1/4 oz" at bounding box center [29, 179] width 1 height 1
checkbox input "true"
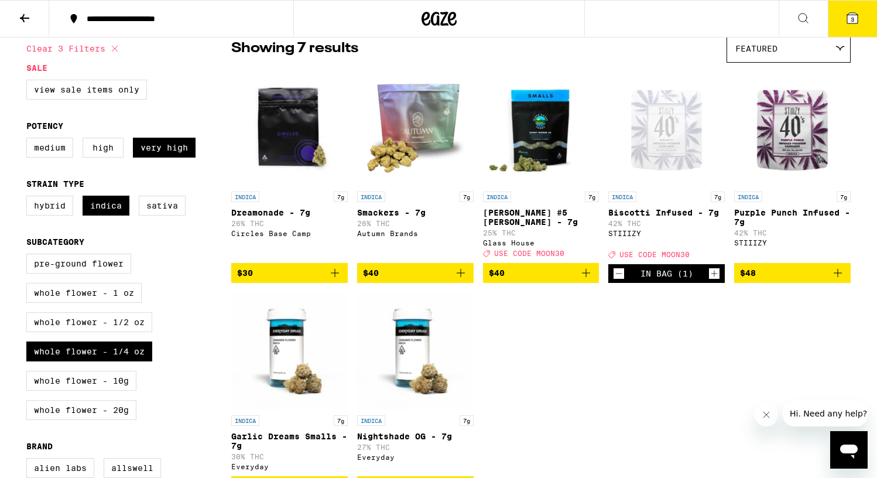
scroll to position [90, 0]
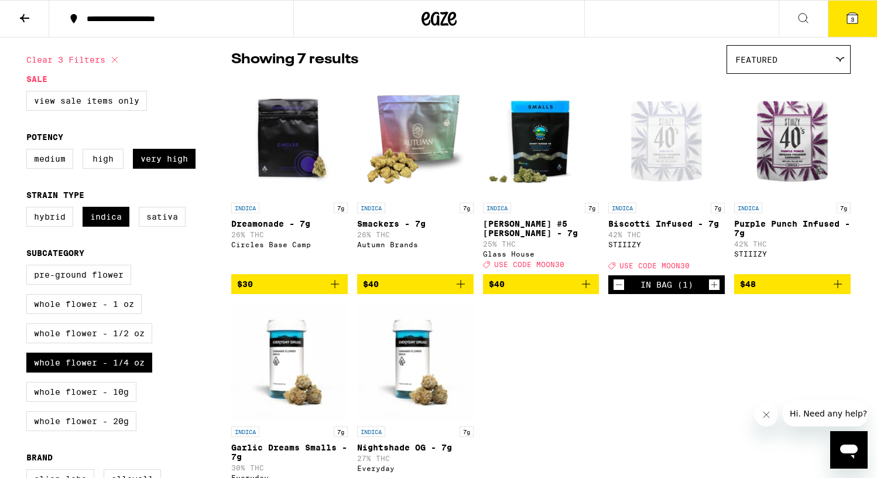
click at [715, 291] on icon "Increment" at bounding box center [714, 284] width 11 height 14
drag, startPoint x: 98, startPoint y: 165, endPoint x: 134, endPoint y: 163, distance: 36.3
click at [108, 164] on label "High" at bounding box center [103, 159] width 41 height 20
click at [148, 163] on label "Very High" at bounding box center [164, 159] width 63 height 20
click at [29, 151] on input "Very High" at bounding box center [29, 150] width 1 height 1
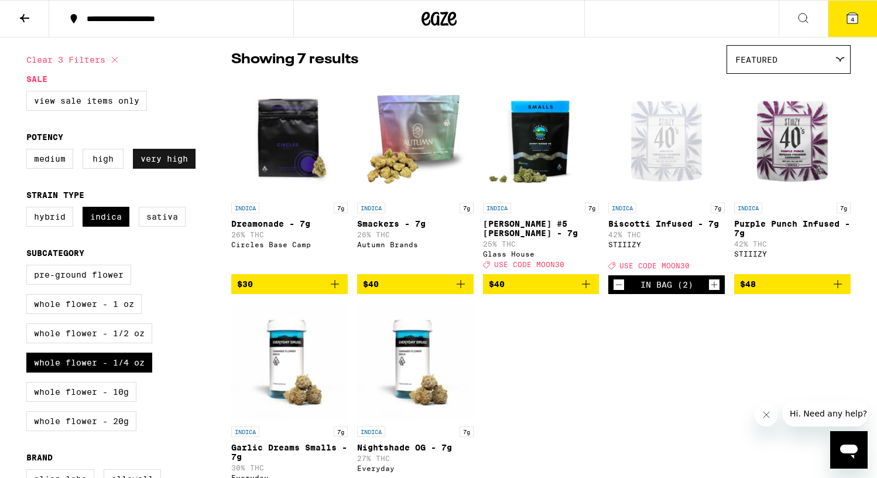
checkbox input "false"
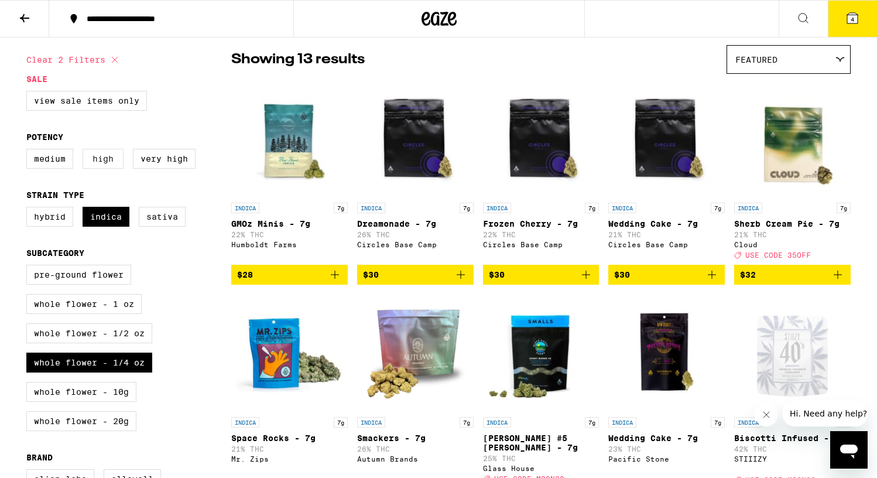
click at [111, 160] on label "High" at bounding box center [103, 159] width 41 height 20
click at [29, 151] on input "High" at bounding box center [29, 150] width 1 height 1
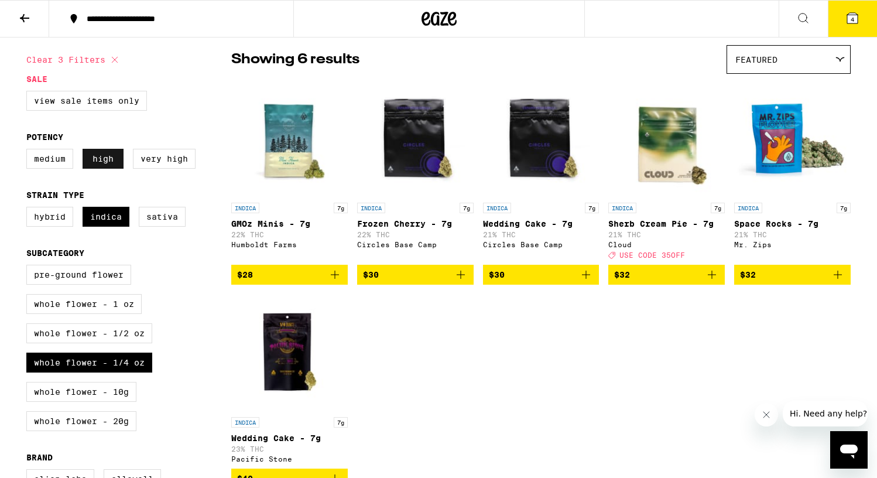
click at [96, 167] on label "High" at bounding box center [103, 159] width 41 height 20
click at [29, 151] on input "High" at bounding box center [29, 150] width 1 height 1
checkbox input "false"
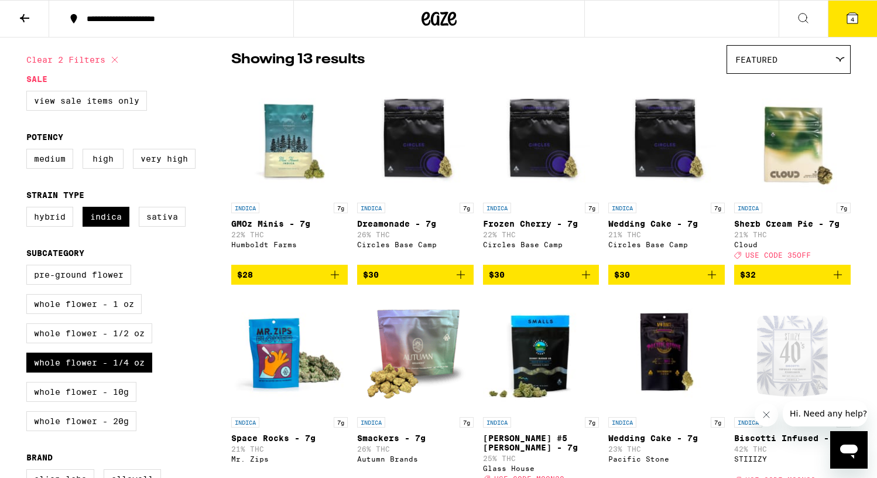
click at [25, 16] on icon at bounding box center [25, 18] width 14 height 14
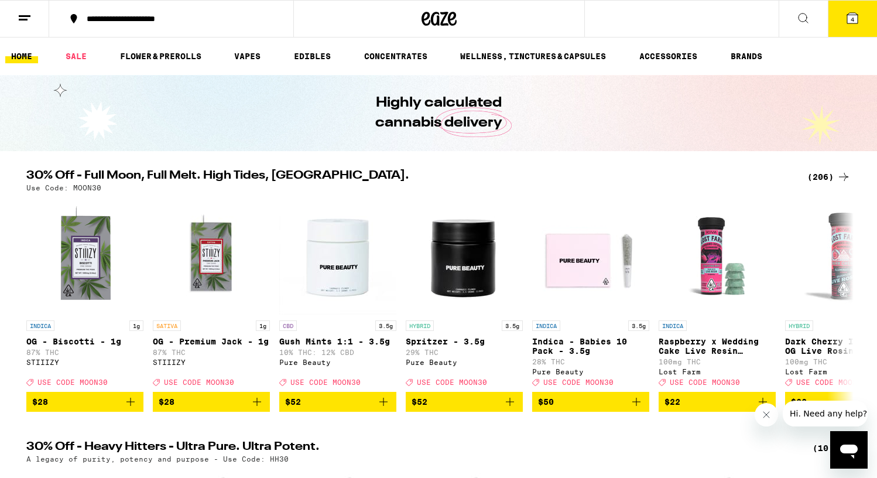
click at [822, 174] on div "(206)" at bounding box center [828, 177] width 43 height 14
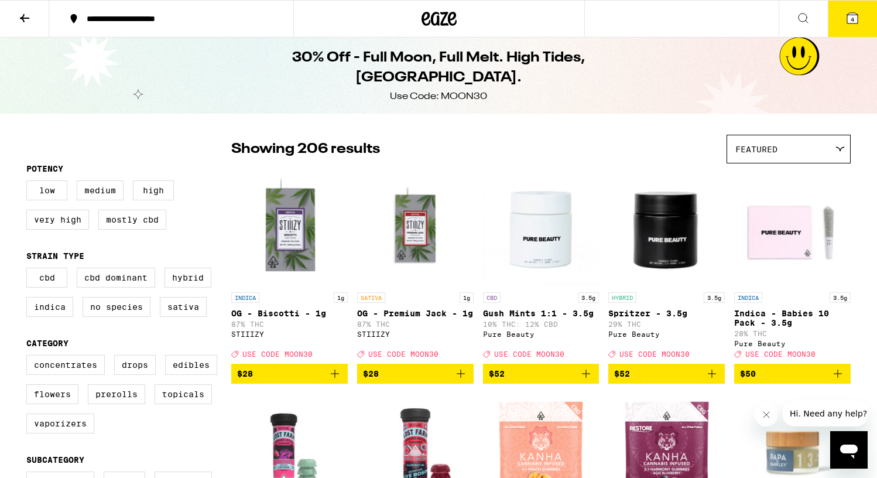
click at [852, 18] on span "4" at bounding box center [852, 19] width 4 height 7
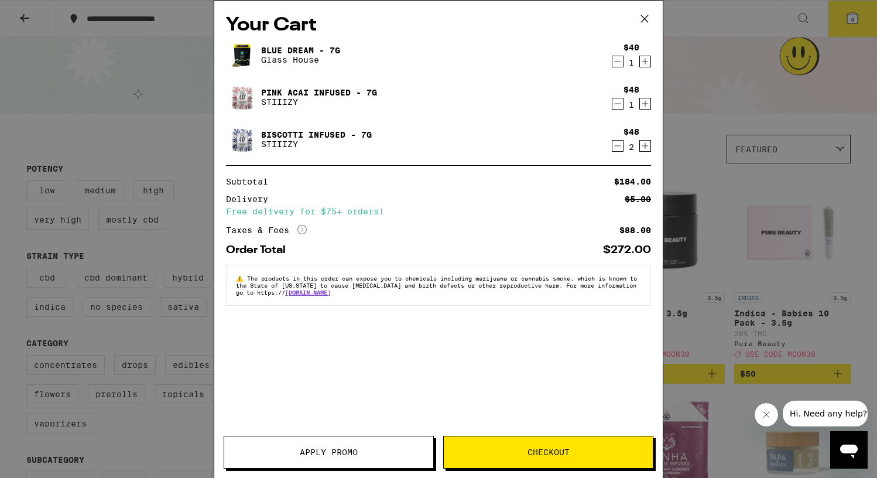
click at [319, 443] on button "Apply Promo" at bounding box center [329, 451] width 210 height 33
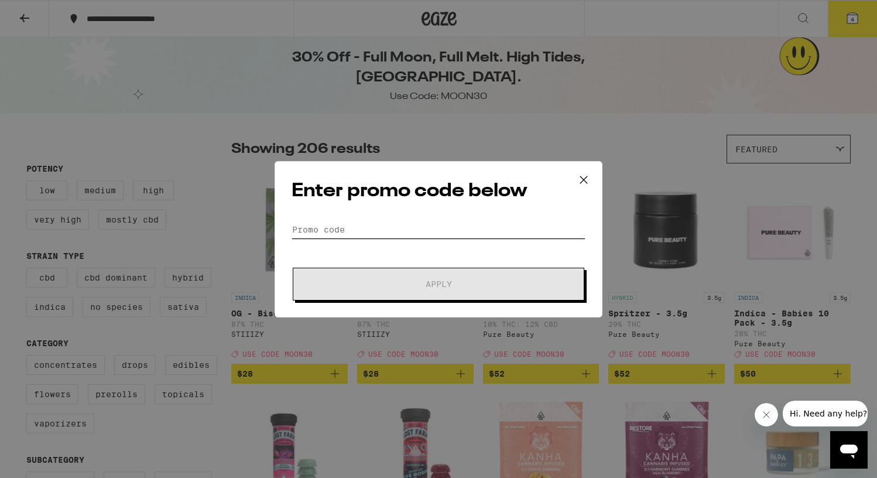
click at [391, 232] on input "Promo Code" at bounding box center [438, 230] width 294 height 18
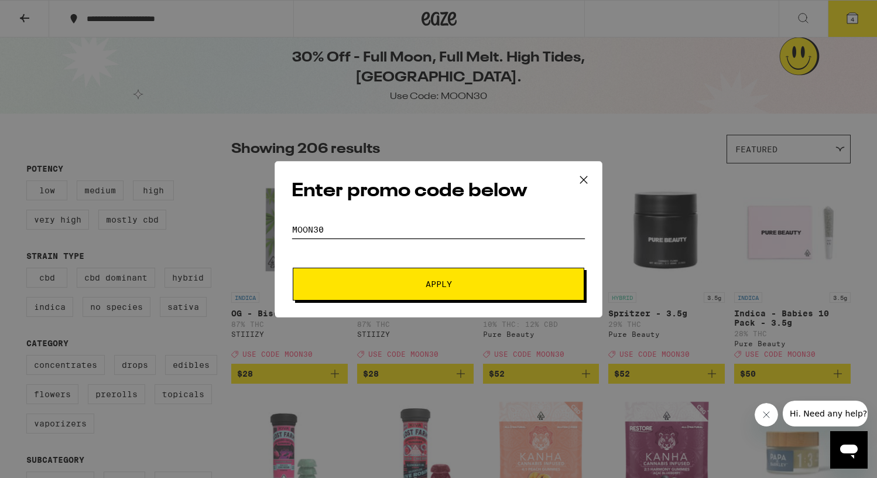
type input "MOON30"
click at [405, 272] on button "Apply" at bounding box center [438, 283] width 291 height 33
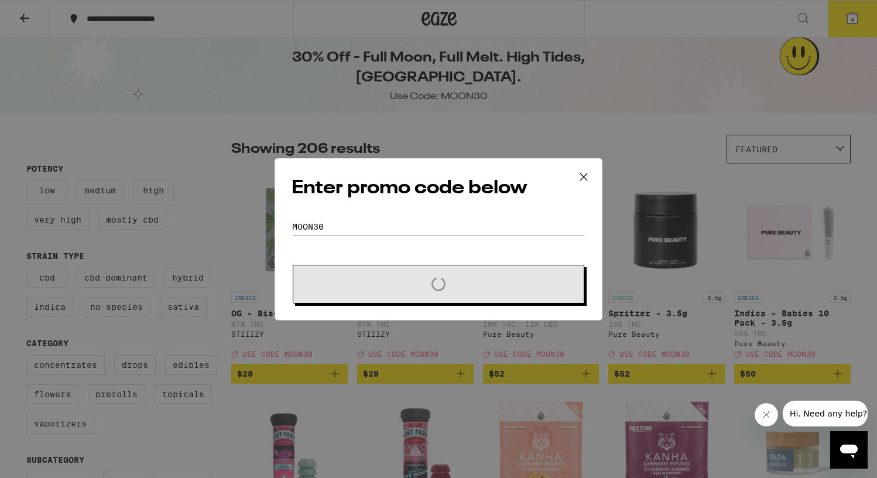
scroll to position [1, 0]
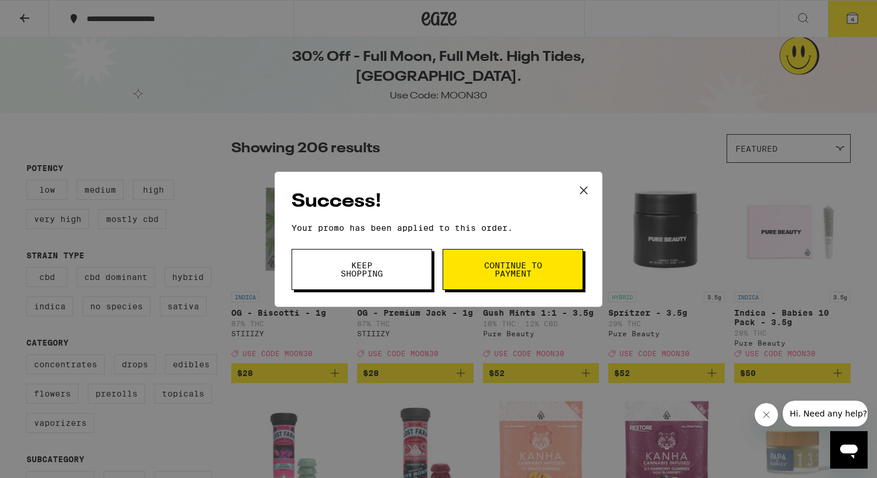
click at [342, 275] on span "Keep Shopping" at bounding box center [362, 269] width 60 height 16
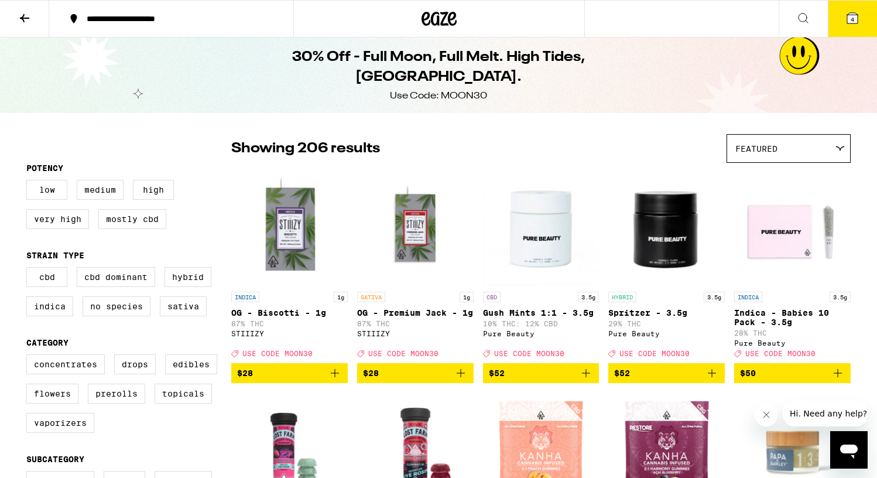
click at [852, 17] on span "4" at bounding box center [852, 19] width 4 height 7
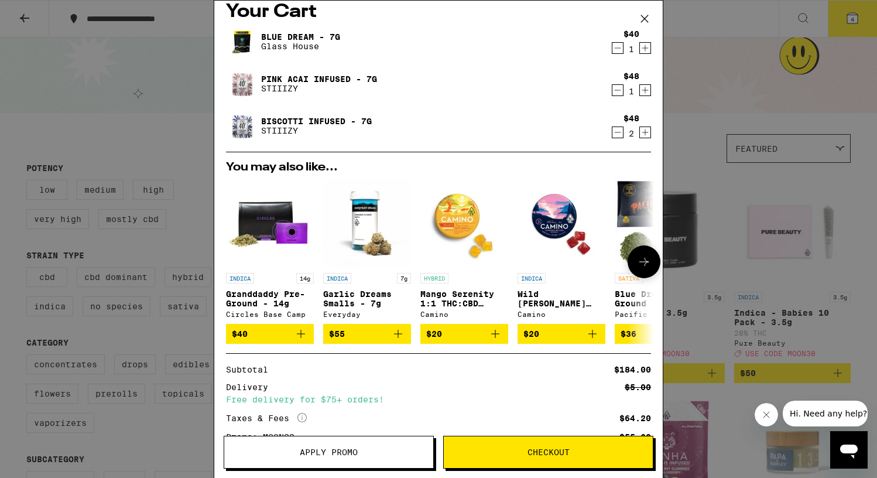
scroll to position [112, 0]
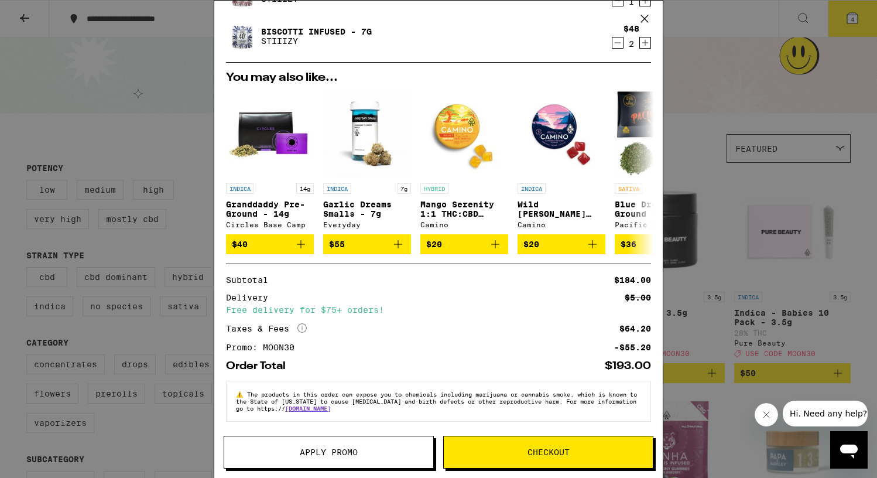
click at [564, 455] on span "Checkout" at bounding box center [548, 452] width 42 height 8
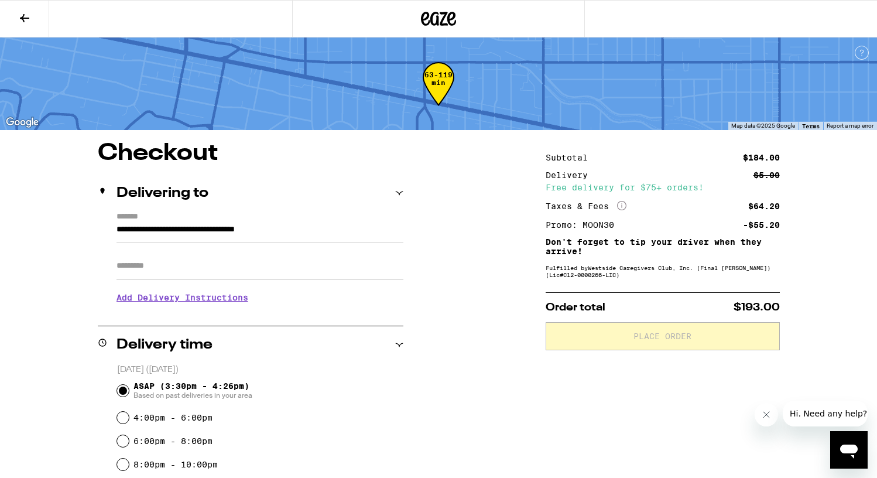
click at [123, 269] on input "Apt/Suite" at bounding box center [259, 266] width 287 height 28
type input "********"
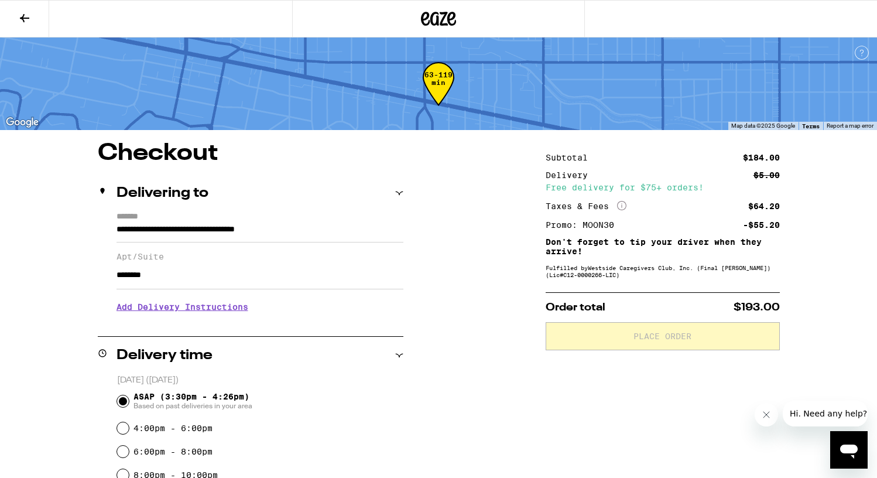
click at [164, 310] on h3 "Add Delivery Instructions" at bounding box center [259, 306] width 287 height 27
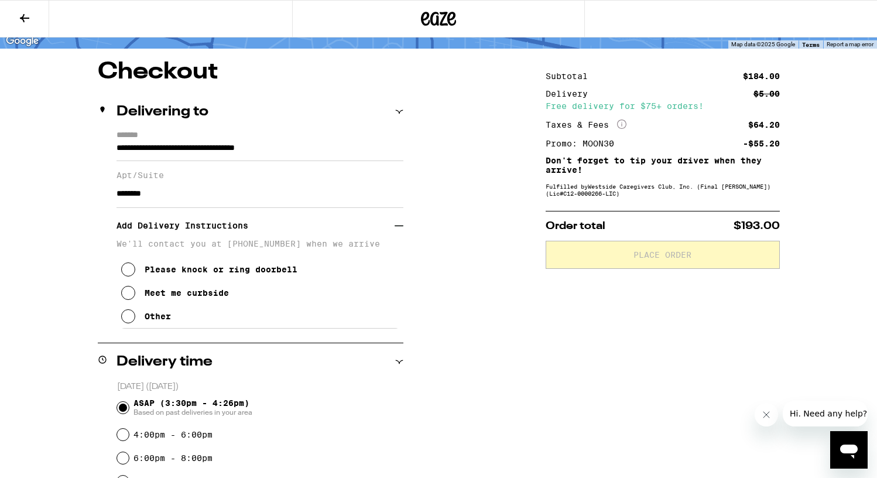
scroll to position [80, 0]
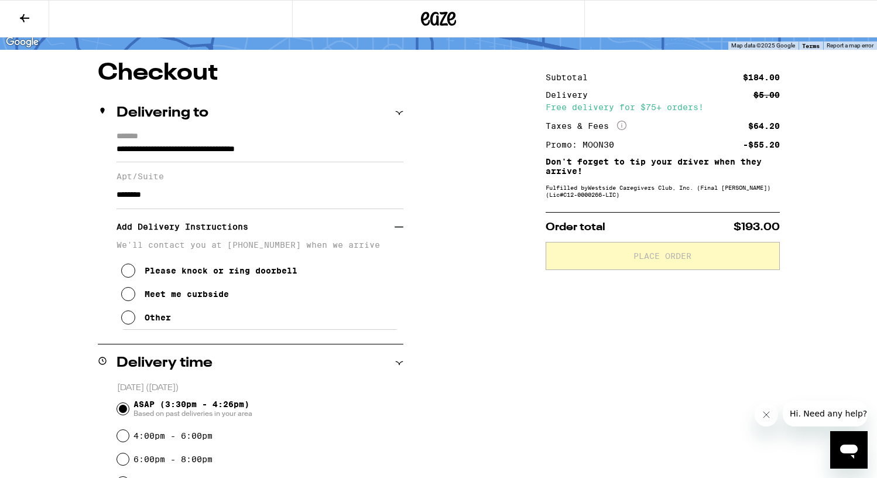
click at [128, 324] on icon at bounding box center [128, 317] width 14 height 14
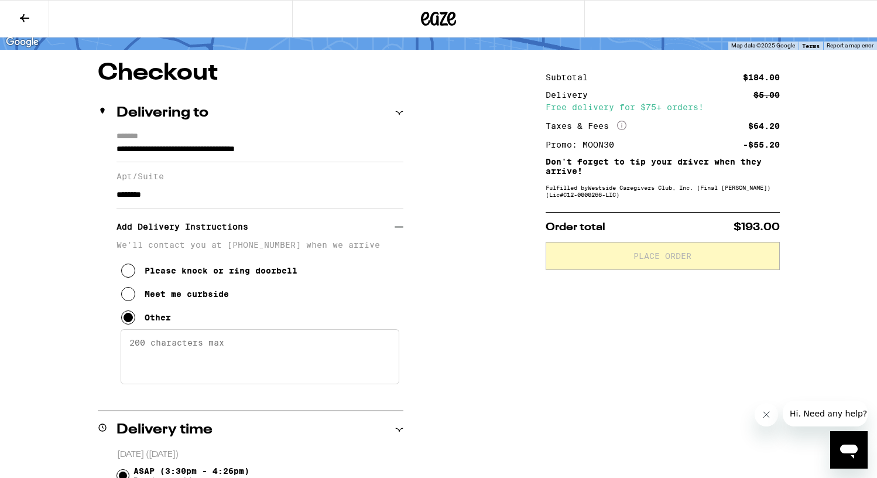
click at [166, 367] on textarea "Enter any other delivery instructions you want driver to know" at bounding box center [260, 356] width 279 height 55
paste textarea "NO CHANGE NEEDED. Park on left side of driveway behind red line on ground to av…"
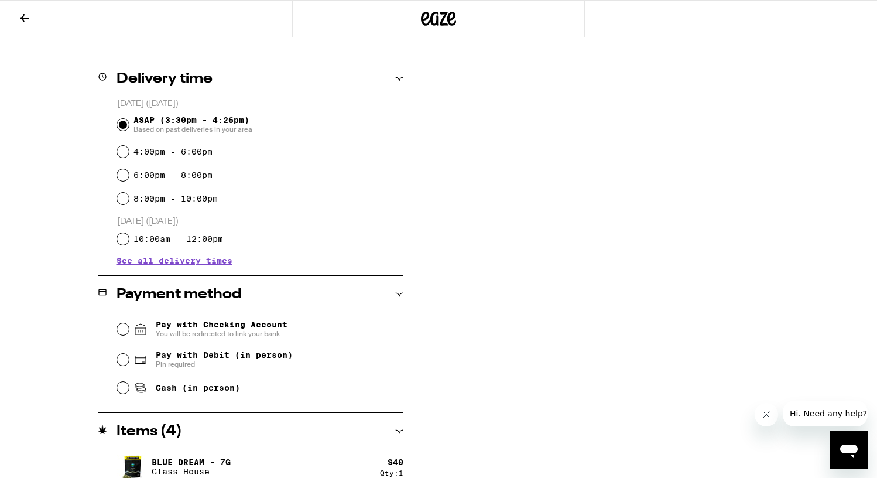
scroll to position [432, 0]
type textarea "NO CHANGE NEEDED. Park on left side of driveway behind red line on ground to av…"
click at [115, 389] on div "Pay with Checking Account You will be redirected to link your bank Pay with Deb…" at bounding box center [251, 355] width 306 height 87
click at [121, 389] on input "Cash (in person)" at bounding box center [123, 386] width 12 height 12
radio input "true"
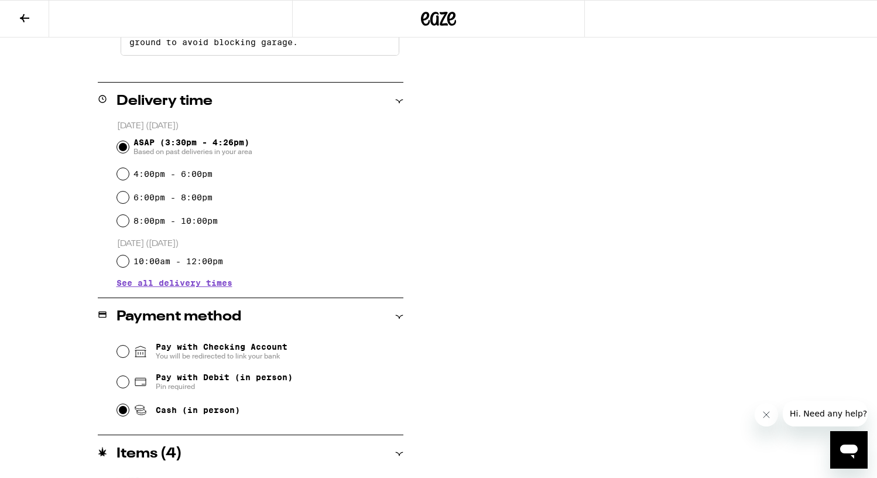
scroll to position [0, 0]
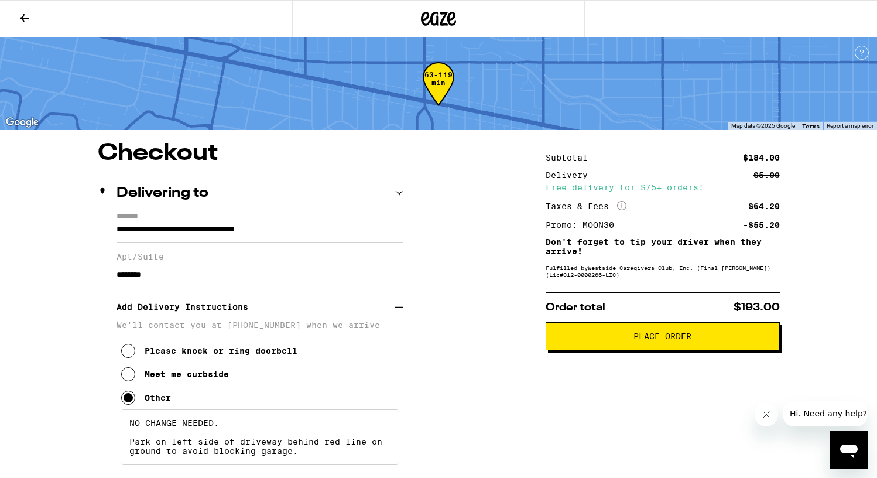
click at [668, 337] on span "Place Order" at bounding box center [662, 336] width 58 height 8
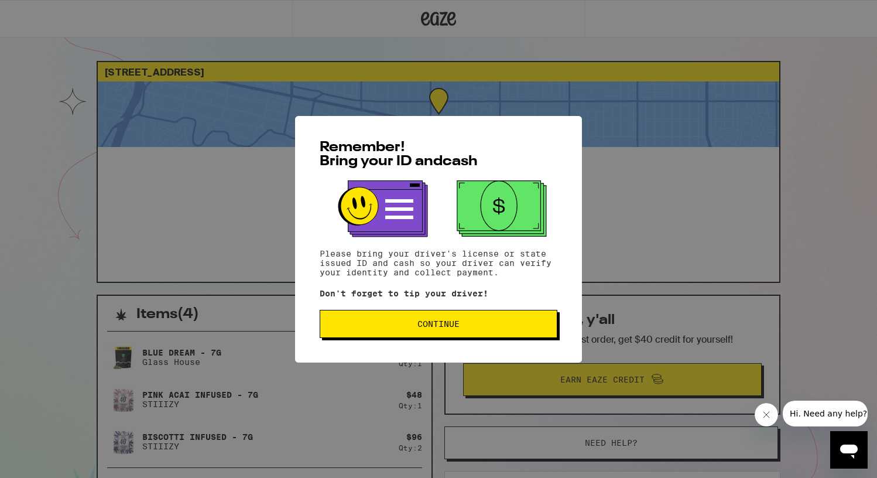
click at [451, 328] on span "Continue" at bounding box center [438, 324] width 42 height 8
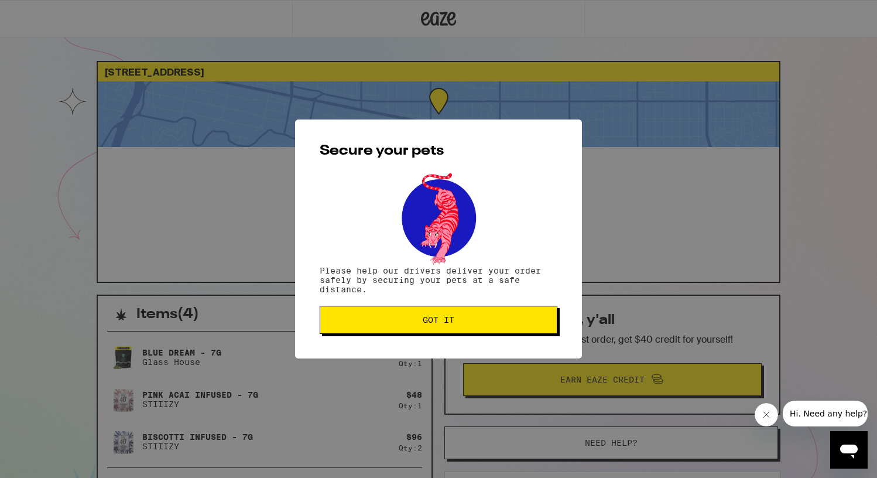
click at [451, 324] on span "Got it" at bounding box center [439, 319] width 32 height 8
